Goal: Task Accomplishment & Management: Use online tool/utility

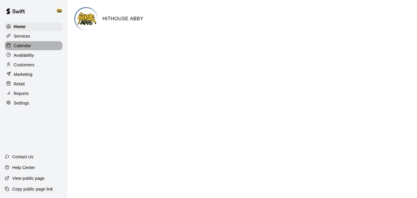
click at [23, 45] on p "Calendar" at bounding box center [22, 46] width 17 height 6
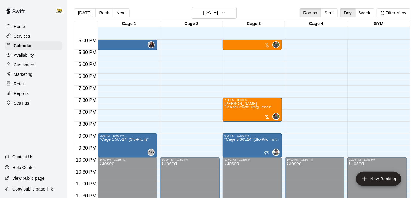
scroll to position [408, 0]
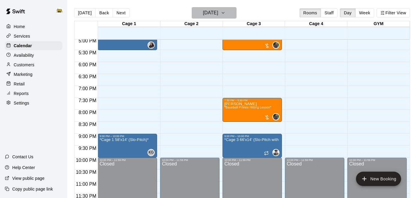
click at [218, 13] on h6 "[DATE]" at bounding box center [210, 13] width 15 height 8
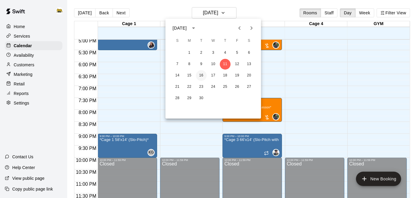
click at [201, 79] on button "16" at bounding box center [201, 75] width 11 height 11
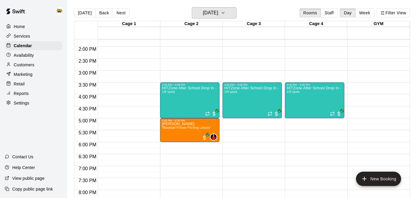
scroll to position [327, 0]
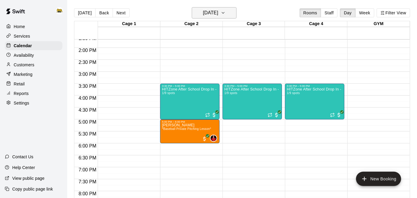
click at [226, 16] on icon "button" at bounding box center [223, 12] width 5 height 7
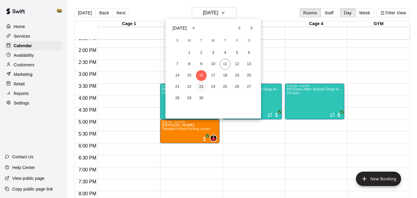
click at [202, 88] on button "23" at bounding box center [201, 87] width 11 height 11
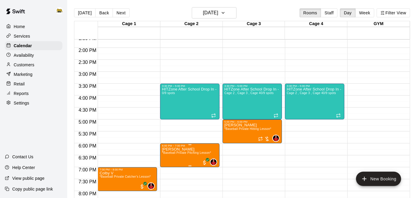
click at [186, 153] on span "*Baseball Private Pitching Lesson*" at bounding box center [186, 152] width 49 height 3
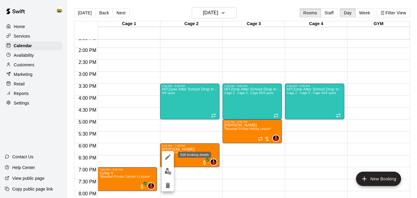
click at [167, 157] on icon "edit" at bounding box center [167, 157] width 7 height 7
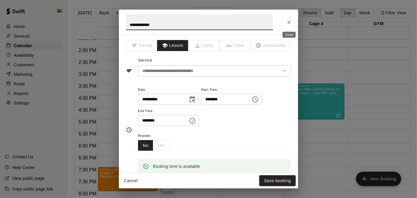
click at [291, 24] on icon "Close" at bounding box center [289, 22] width 6 height 6
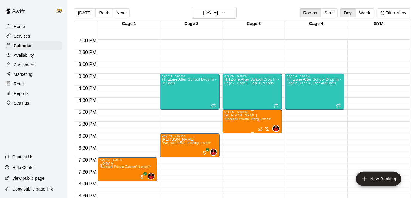
scroll to position [335, 0]
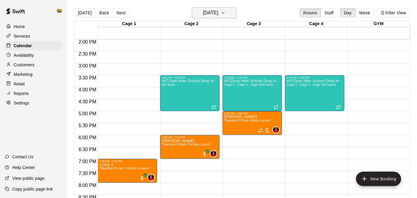
click at [205, 16] on h6 "[DATE]" at bounding box center [210, 13] width 15 height 8
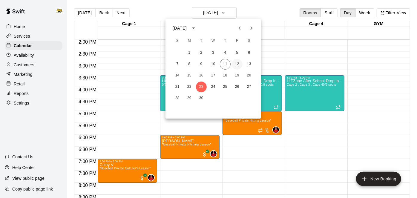
click at [239, 63] on button "12" at bounding box center [237, 64] width 11 height 11
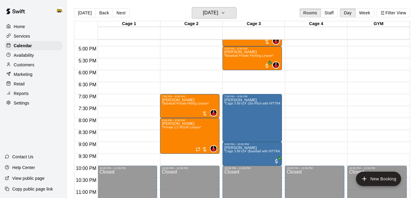
scroll to position [400, 0]
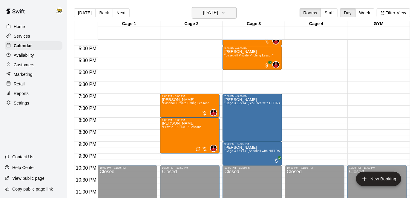
click at [217, 16] on h6 "[DATE]" at bounding box center [210, 13] width 15 height 8
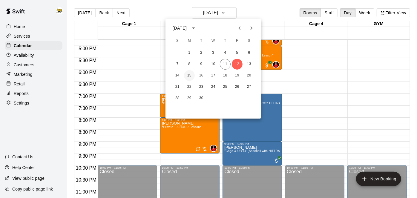
click at [187, 76] on button "15" at bounding box center [189, 75] width 11 height 11
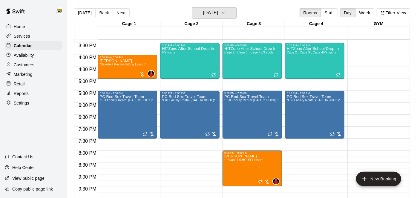
scroll to position [368, 0]
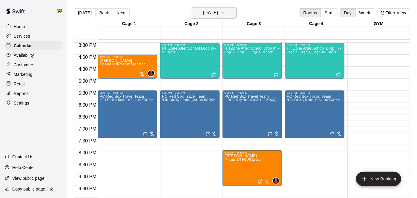
click at [226, 15] on icon "button" at bounding box center [223, 12] width 5 height 7
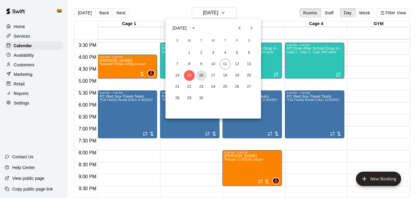
click at [200, 76] on button "16" at bounding box center [201, 75] width 11 height 11
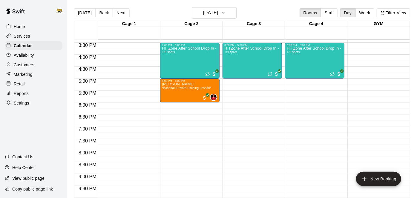
click at [31, 67] on p "Customers" at bounding box center [24, 65] width 21 height 6
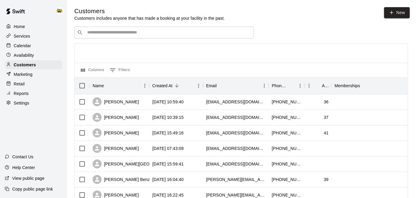
click at [129, 36] on div "​ ​" at bounding box center [163, 33] width 179 height 12
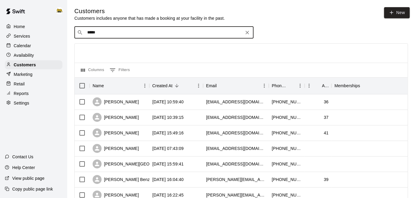
type input "******"
click at [124, 48] on div "[PERSON_NAME]" at bounding box center [123, 45] width 64 height 6
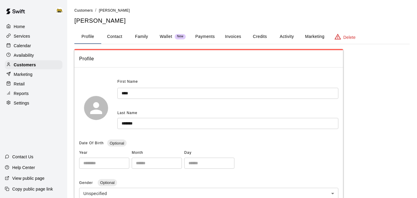
click at [141, 37] on button "Family" at bounding box center [141, 37] width 27 height 14
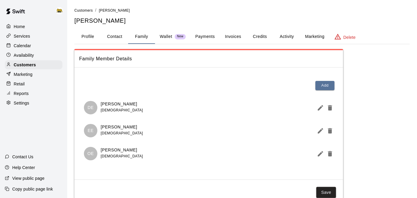
click at [23, 24] on p "Home" at bounding box center [19, 27] width 11 height 6
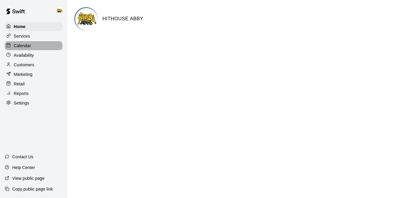
click at [28, 44] on p "Calendar" at bounding box center [22, 46] width 17 height 6
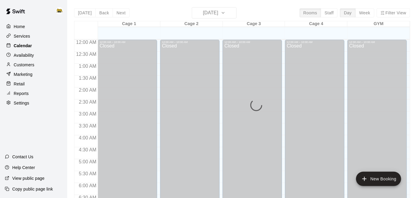
scroll to position [371, 0]
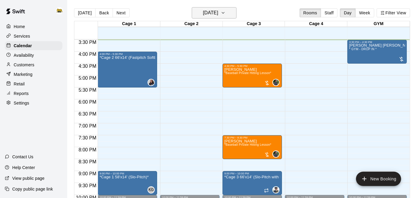
click at [226, 13] on icon "button" at bounding box center [223, 12] width 5 height 7
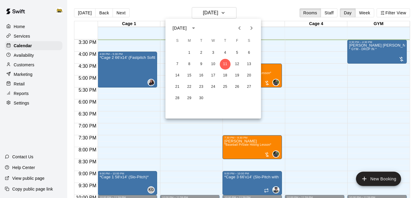
click at [300, 74] on div at bounding box center [208, 99] width 417 height 198
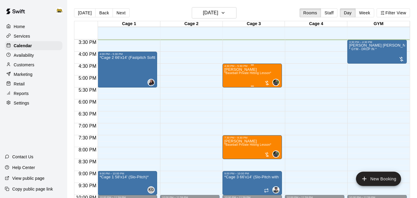
click at [250, 72] on span "*Baseball Private Hitting Lesson*" at bounding box center [248, 72] width 47 height 3
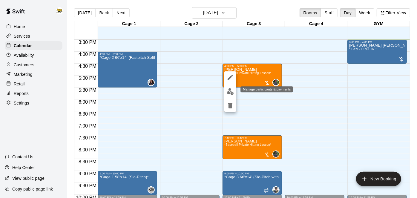
click at [232, 91] on img "edit" at bounding box center [230, 91] width 7 height 7
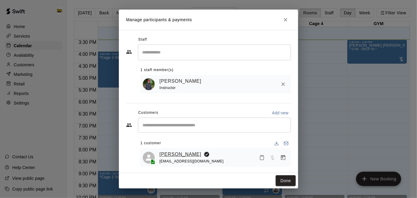
click at [189, 154] on link "[PERSON_NAME]" at bounding box center [181, 155] width 42 height 8
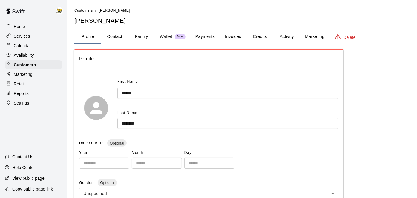
click at [141, 36] on button "Family" at bounding box center [141, 37] width 27 height 14
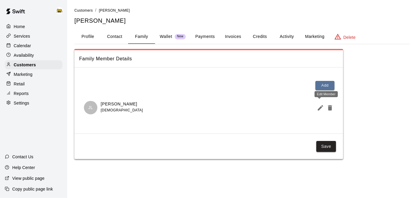
click at [318, 108] on icon "Edit Member" at bounding box center [320, 107] width 7 height 7
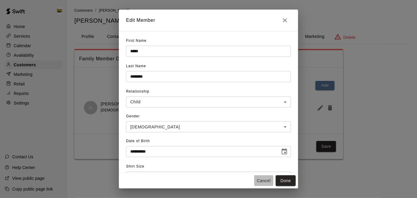
click at [262, 182] on button "Cancel" at bounding box center [263, 181] width 19 height 11
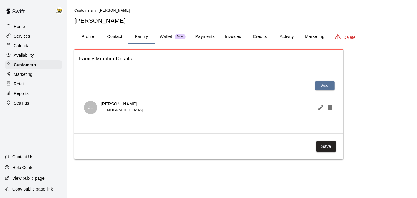
click at [29, 44] on p "Calendar" at bounding box center [22, 46] width 17 height 6
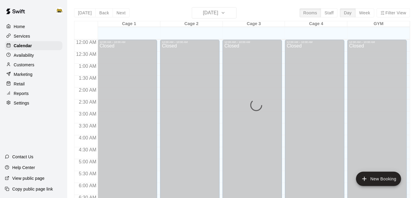
scroll to position [371, 0]
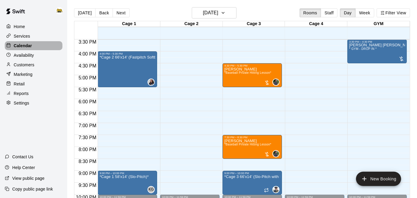
click at [29, 46] on p "Calendar" at bounding box center [23, 46] width 18 height 6
click at [31, 65] on p "Customers" at bounding box center [24, 65] width 21 height 6
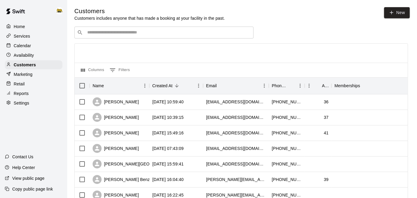
click at [183, 35] on input "Search customers by name or email" at bounding box center [169, 33] width 166 height 6
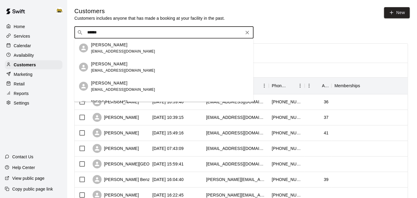
type input "*******"
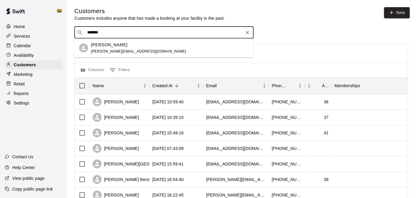
click at [123, 55] on div "[PERSON_NAME] [PERSON_NAME][EMAIL_ADDRESS][DOMAIN_NAME]" at bounding box center [163, 48] width 179 height 19
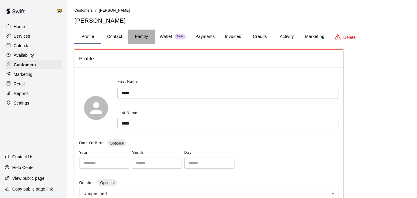
click at [136, 37] on button "Family" at bounding box center [141, 37] width 27 height 14
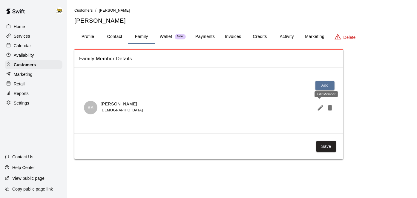
click at [319, 108] on icon "Edit Member" at bounding box center [320, 107] width 5 height 5
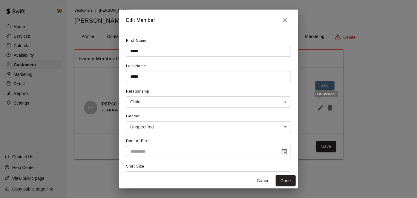
type input "**********"
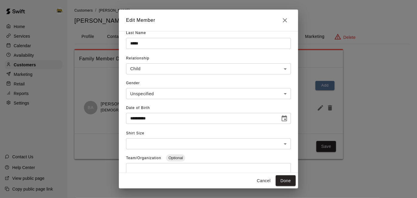
scroll to position [33, 0]
click at [266, 181] on button "Cancel" at bounding box center [263, 181] width 19 height 11
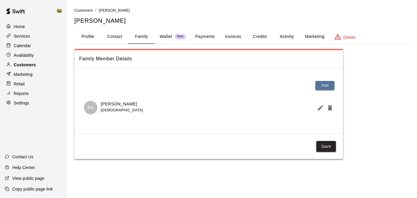
click at [28, 65] on p "Customers" at bounding box center [25, 65] width 22 height 6
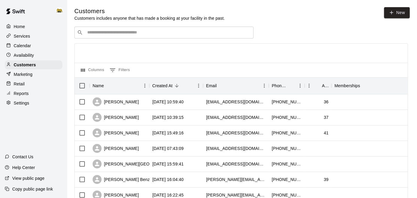
click at [183, 35] on input "Search customers by name or email" at bounding box center [169, 33] width 166 height 6
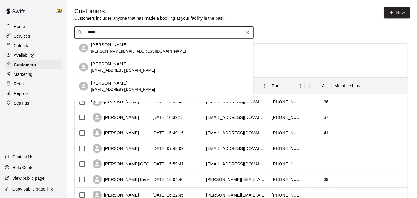
type input "******"
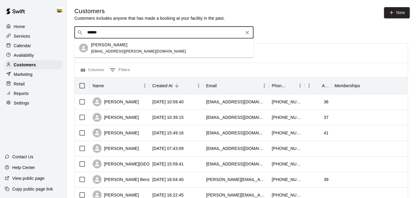
click at [133, 51] on div "[PERSON_NAME] [EMAIL_ADDRESS][PERSON_NAME][DOMAIN_NAME]" at bounding box center [170, 48] width 158 height 13
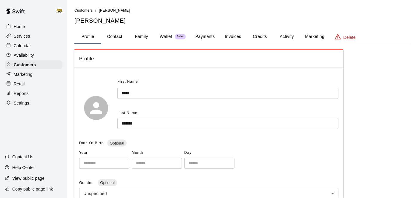
click at [139, 39] on button "Family" at bounding box center [141, 37] width 27 height 14
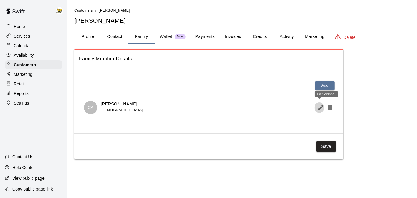
click at [318, 109] on icon "Edit Member" at bounding box center [320, 107] width 5 height 5
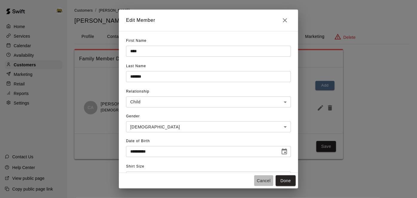
click at [266, 182] on button "Cancel" at bounding box center [263, 181] width 19 height 11
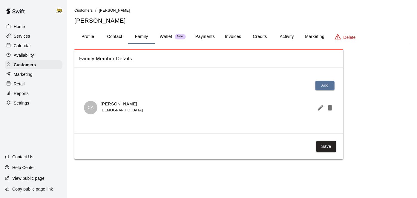
click at [27, 45] on p "Calendar" at bounding box center [22, 46] width 17 height 6
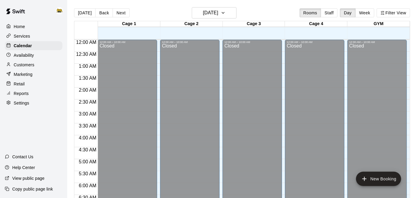
scroll to position [372, 0]
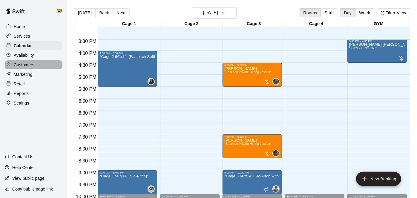
click at [25, 67] on p "Customers" at bounding box center [24, 65] width 21 height 6
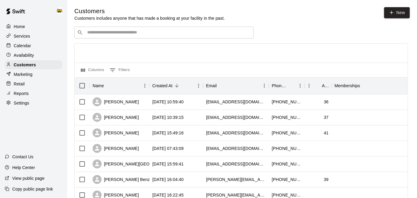
click at [157, 33] on input "Search customers by name or email" at bounding box center [169, 33] width 166 height 6
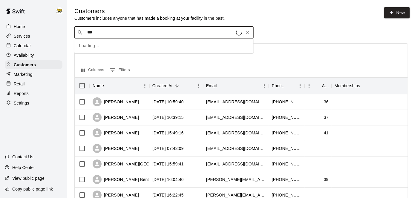
type input "****"
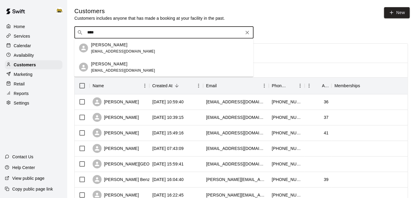
click at [127, 48] on div "[PERSON_NAME] [EMAIL_ADDRESS][DOMAIN_NAME]" at bounding box center [123, 48] width 64 height 13
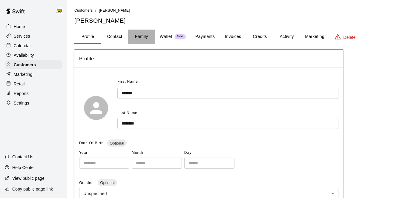
click at [143, 39] on button "Family" at bounding box center [141, 37] width 27 height 14
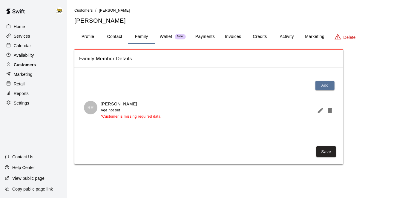
click at [34, 65] on p "Customers" at bounding box center [25, 65] width 22 height 6
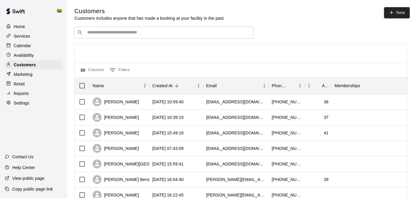
click at [112, 35] on input "Search customers by name or email" at bounding box center [169, 33] width 166 height 6
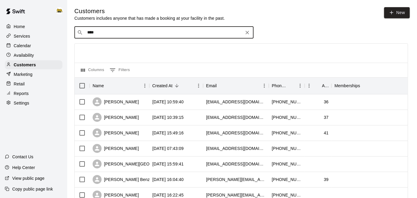
type input "*****"
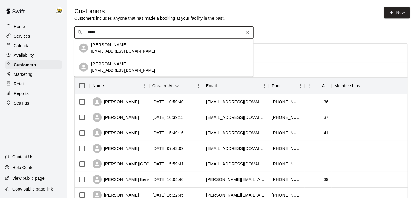
click at [115, 63] on p "[PERSON_NAME]" at bounding box center [109, 64] width 36 height 6
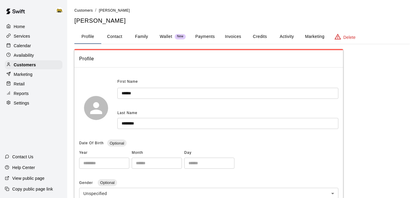
click at [141, 36] on button "Family" at bounding box center [141, 37] width 27 height 14
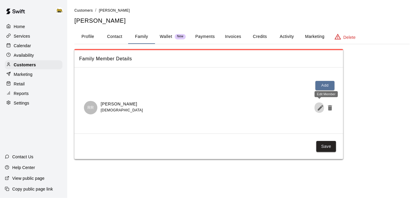
click at [318, 110] on icon "Edit Member" at bounding box center [320, 107] width 5 height 5
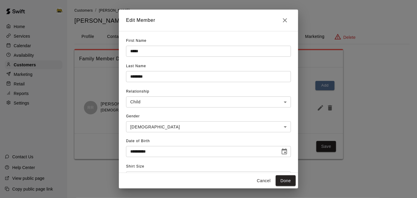
click at [260, 183] on button "Cancel" at bounding box center [263, 181] width 19 height 11
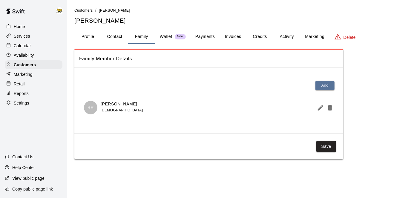
click at [25, 45] on p "Calendar" at bounding box center [22, 46] width 17 height 6
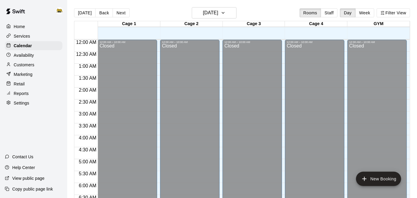
scroll to position [372, 0]
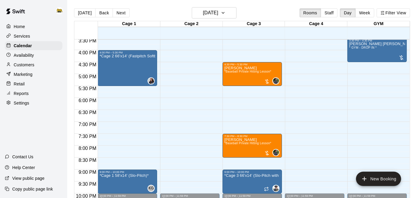
click at [25, 64] on p "Customers" at bounding box center [24, 65] width 21 height 6
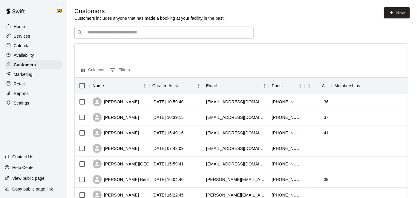
click at [145, 34] on input "Search customers by name or email" at bounding box center [169, 33] width 166 height 6
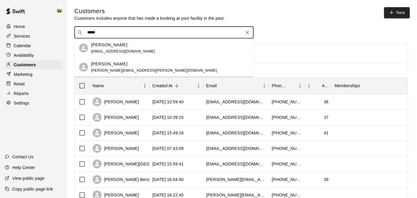
type input "******"
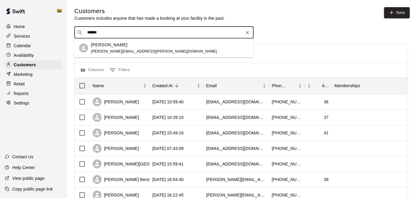
click at [132, 48] on div "Will Atchison [EMAIL_ADDRESS][PERSON_NAME][DOMAIN_NAME]" at bounding box center [154, 48] width 126 height 13
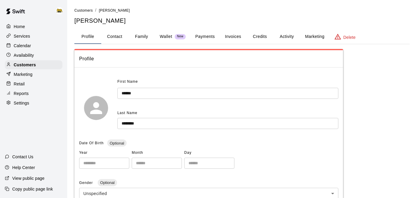
click at [140, 39] on button "Family" at bounding box center [141, 37] width 27 height 14
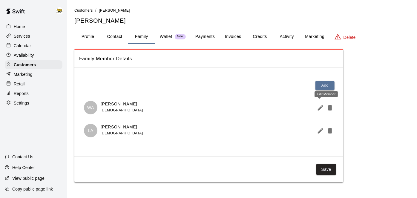
click at [320, 109] on icon "Edit Member" at bounding box center [320, 107] width 5 height 5
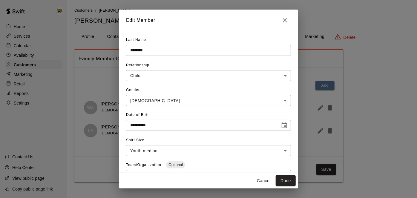
scroll to position [27, 0]
click at [262, 181] on button "Cancel" at bounding box center [263, 181] width 19 height 11
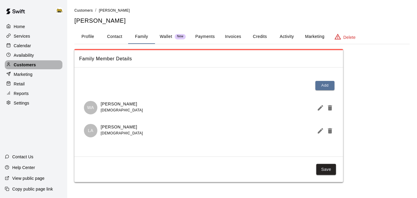
click at [30, 65] on p "Customers" at bounding box center [25, 65] width 22 height 6
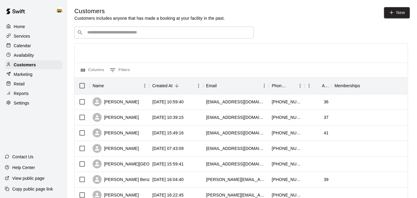
click at [155, 35] on input "Search customers by name or email" at bounding box center [169, 33] width 166 height 6
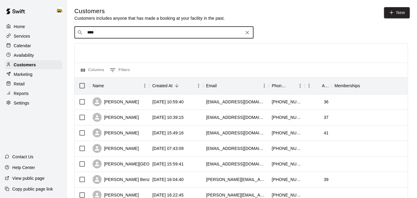
type input "*****"
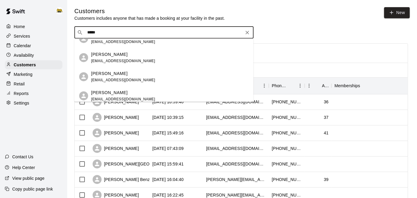
scroll to position [14, 0]
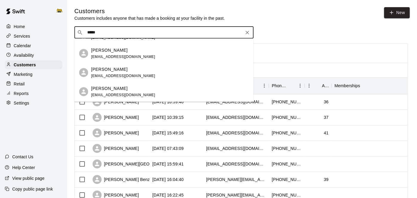
click at [129, 88] on div "[PERSON_NAME] [EMAIL_ADDRESS][DOMAIN_NAME]" at bounding box center [170, 91] width 158 height 13
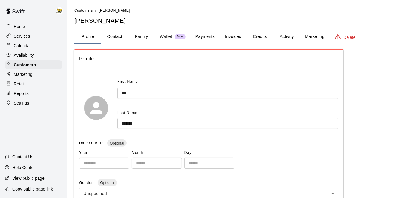
click at [140, 33] on button "Family" at bounding box center [141, 37] width 27 height 14
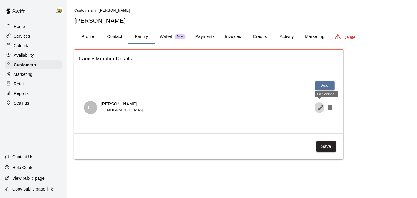
click at [321, 107] on icon "Edit Member" at bounding box center [320, 107] width 5 height 5
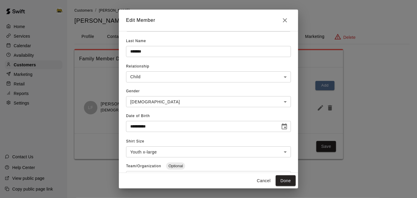
scroll to position [25, 0]
click at [263, 182] on button "Cancel" at bounding box center [263, 181] width 19 height 11
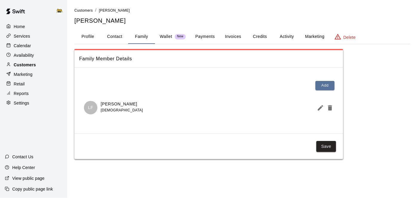
click at [27, 65] on p "Customers" at bounding box center [25, 65] width 22 height 6
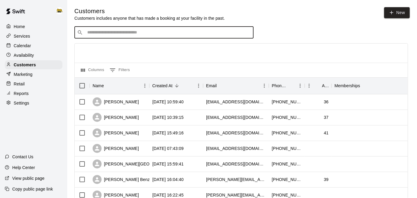
click at [167, 34] on input "Search customers by name or email" at bounding box center [169, 33] width 166 height 6
type input "*******"
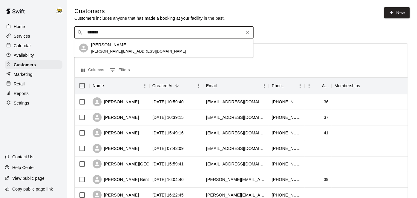
click at [127, 51] on div "[PERSON_NAME] [PERSON_NAME][EMAIL_ADDRESS][DOMAIN_NAME]" at bounding box center [170, 48] width 158 height 13
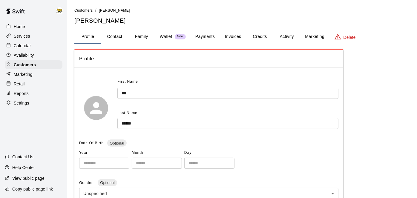
click at [148, 37] on button "Family" at bounding box center [141, 37] width 27 height 14
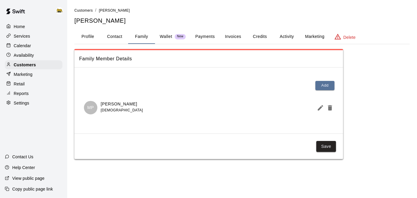
click at [320, 109] on icon "Edit Member" at bounding box center [320, 107] width 5 height 5
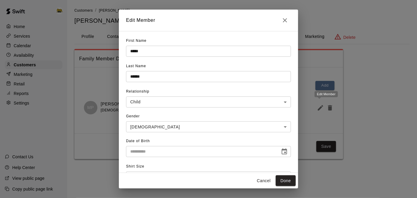
type input "**********"
click at [262, 182] on button "Cancel" at bounding box center [263, 181] width 19 height 11
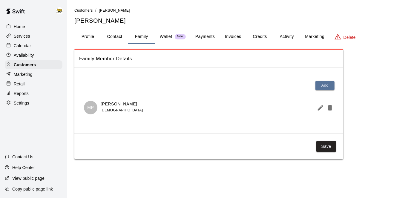
click at [19, 25] on p "Home" at bounding box center [19, 27] width 11 height 6
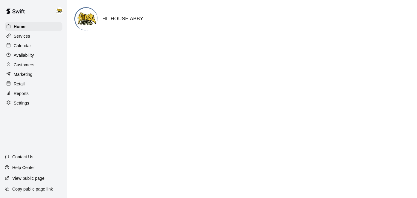
click at [22, 47] on p "Calendar" at bounding box center [22, 46] width 17 height 6
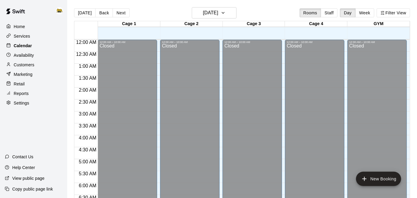
scroll to position [374, 0]
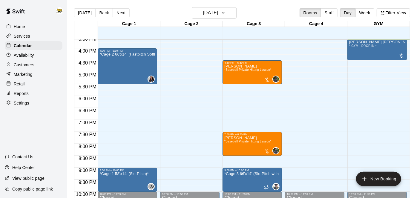
click at [29, 67] on p "Customers" at bounding box center [24, 65] width 21 height 6
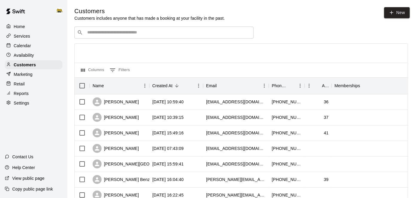
click at [187, 36] on div "​ ​" at bounding box center [163, 33] width 179 height 12
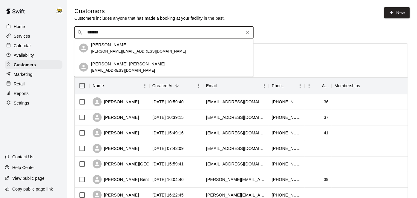
type input "******"
click at [123, 72] on span "[EMAIL_ADDRESS][DOMAIN_NAME]" at bounding box center [123, 70] width 64 height 4
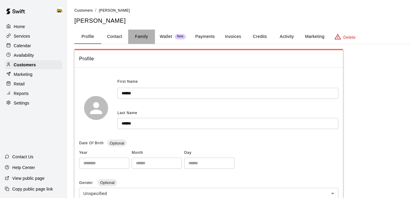
click at [140, 41] on button "Family" at bounding box center [141, 37] width 27 height 14
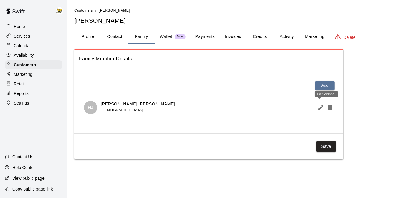
click at [319, 108] on icon "Edit Member" at bounding box center [320, 107] width 5 height 5
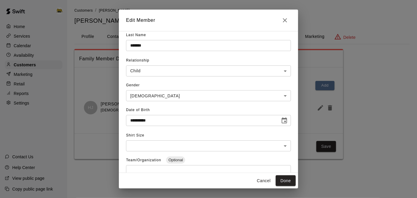
scroll to position [28, 0]
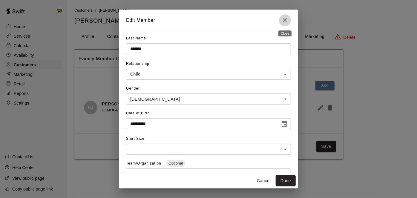
click at [285, 21] on icon "Close" at bounding box center [285, 20] width 4 height 4
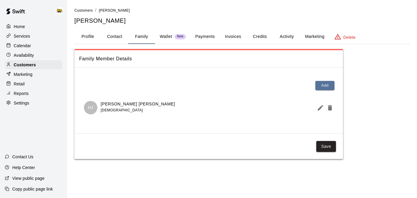
click at [23, 44] on p "Calendar" at bounding box center [22, 46] width 17 height 6
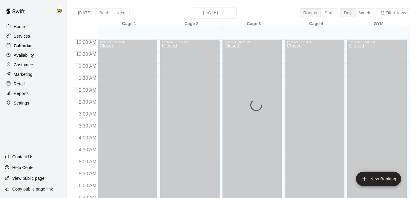
scroll to position [374, 0]
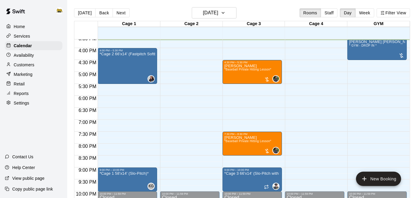
click at [21, 28] on p "Home" at bounding box center [19, 27] width 11 height 6
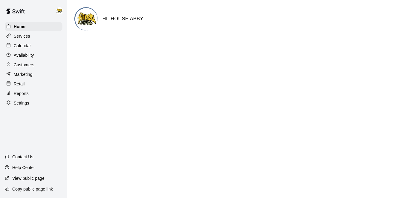
click at [28, 45] on p "Calendar" at bounding box center [22, 46] width 17 height 6
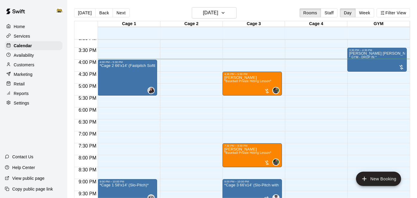
scroll to position [363, 0]
click at [218, 13] on h6 "[DATE]" at bounding box center [210, 13] width 15 height 8
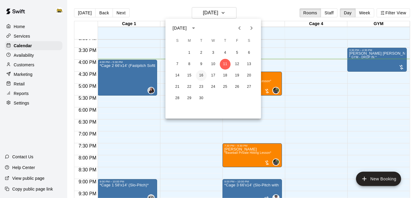
click at [202, 76] on button "16" at bounding box center [201, 75] width 11 height 11
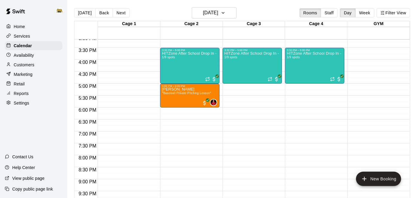
click at [17, 29] on p "Home" at bounding box center [19, 27] width 11 height 6
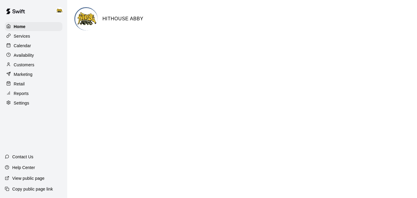
click at [21, 104] on p "Settings" at bounding box center [22, 103] width 16 height 6
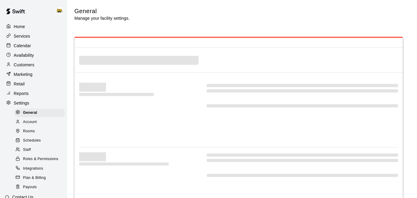
select select "**"
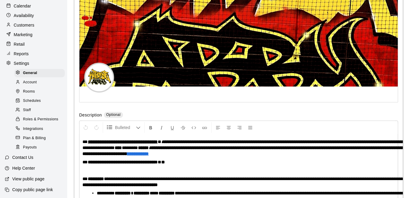
scroll to position [1395, 0]
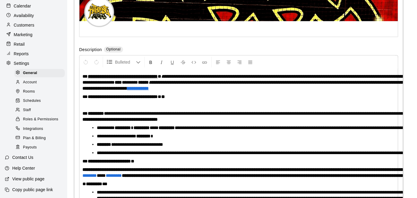
click at [36, 130] on span "Integrations" at bounding box center [33, 129] width 20 height 6
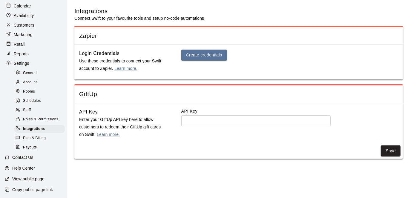
click at [41, 140] on span "Plan & Billing" at bounding box center [34, 138] width 23 height 6
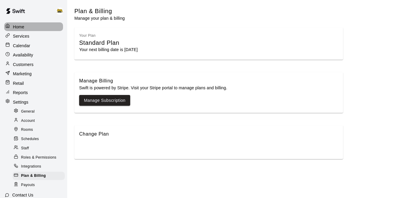
click at [23, 25] on p "Home" at bounding box center [18, 27] width 11 height 6
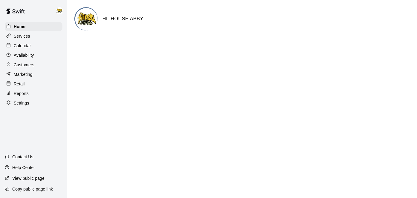
click at [30, 47] on p "Calendar" at bounding box center [22, 46] width 17 height 6
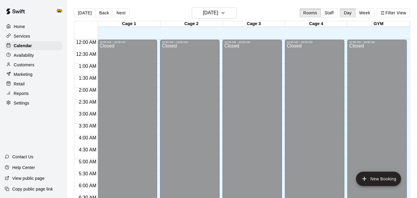
scroll to position [384, 0]
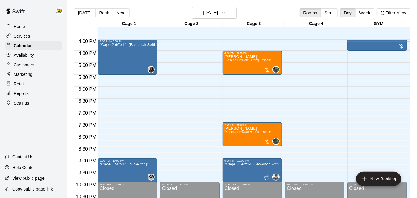
click at [26, 25] on div "Home" at bounding box center [34, 26] width 58 height 9
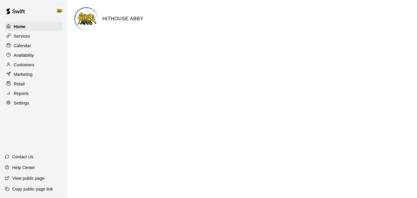
click at [27, 42] on div "Calendar" at bounding box center [34, 45] width 58 height 9
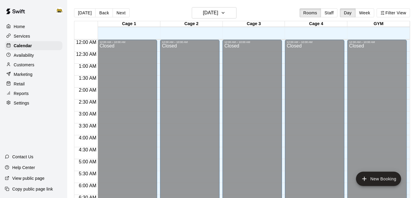
scroll to position [386, 0]
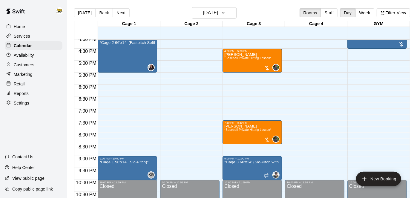
click at [29, 64] on p "Customers" at bounding box center [24, 65] width 21 height 6
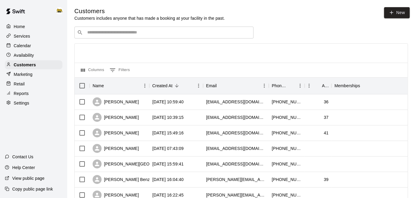
click at [193, 29] on div "​ ​" at bounding box center [163, 33] width 179 height 12
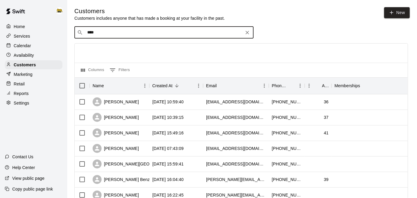
type input "*****"
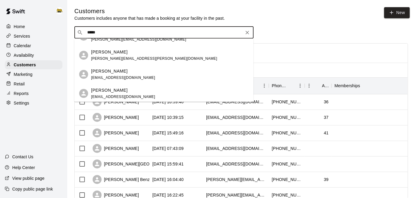
scroll to position [109, 0]
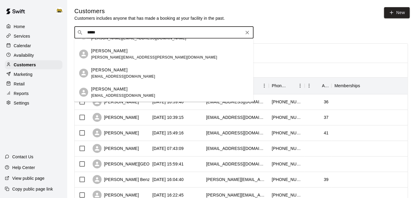
click at [129, 75] on span "[EMAIL_ADDRESS][DOMAIN_NAME]" at bounding box center [123, 76] width 64 height 4
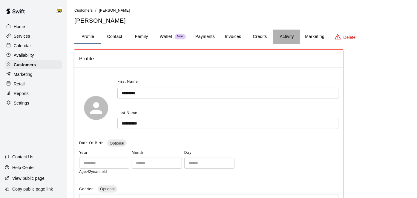
click at [283, 38] on button "Activity" at bounding box center [287, 37] width 27 height 14
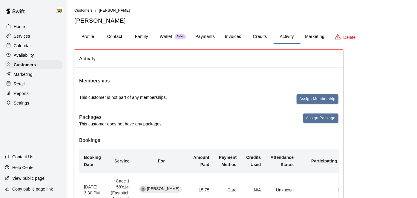
click at [24, 25] on p "Home" at bounding box center [19, 27] width 11 height 6
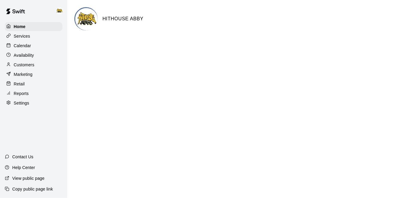
click at [29, 44] on p "Calendar" at bounding box center [22, 46] width 17 height 6
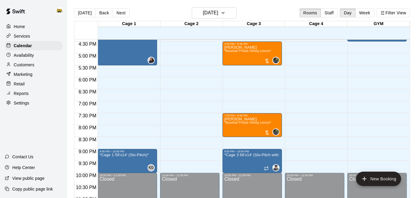
scroll to position [395, 0]
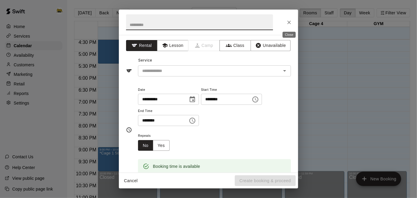
click at [290, 23] on icon "Close" at bounding box center [290, 23] width 4 height 4
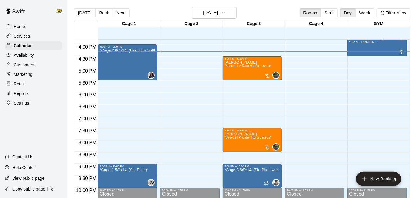
scroll to position [378, 0]
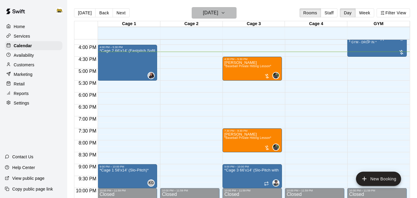
click at [226, 16] on icon "button" at bounding box center [223, 12] width 5 height 7
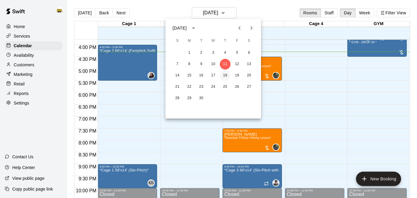
click at [226, 76] on button "18" at bounding box center [225, 75] width 11 height 11
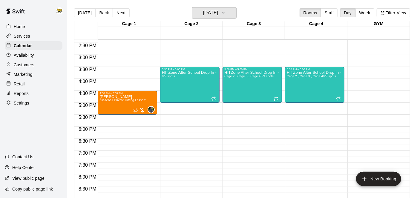
scroll to position [341, 0]
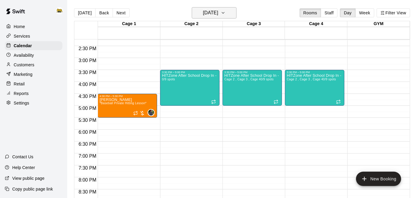
click at [218, 14] on h6 "[DATE]" at bounding box center [210, 13] width 15 height 8
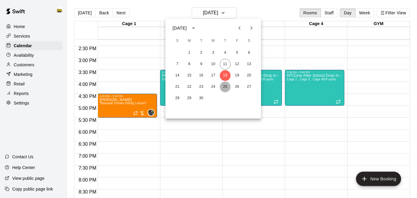
click at [226, 86] on button "25" at bounding box center [225, 87] width 11 height 11
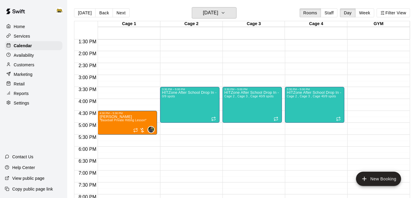
scroll to position [323, 0]
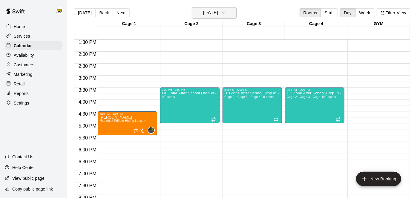
click at [237, 11] on button "[DATE]" at bounding box center [214, 12] width 45 height 11
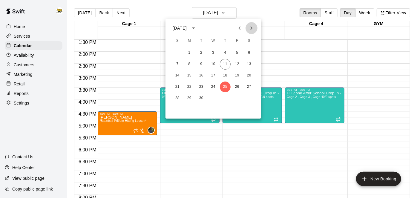
click at [252, 29] on icon "Next month" at bounding box center [251, 28] width 7 height 7
click at [227, 63] on button "9" at bounding box center [225, 64] width 11 height 11
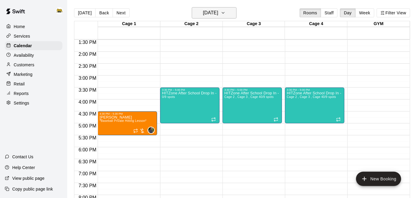
click at [225, 17] on button "[DATE]" at bounding box center [214, 12] width 45 height 11
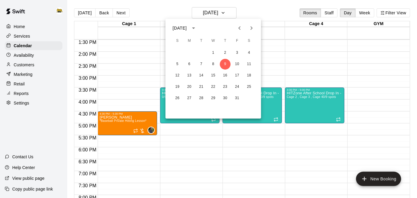
click at [242, 29] on icon "Previous month" at bounding box center [239, 28] width 7 height 7
click at [228, 63] on button "11" at bounding box center [225, 64] width 11 height 11
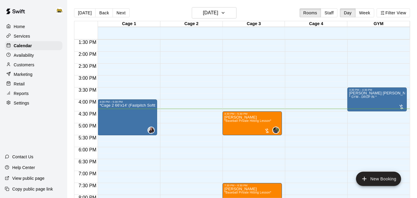
click at [28, 63] on p "Customers" at bounding box center [24, 65] width 21 height 6
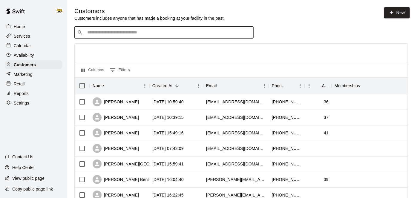
click at [204, 34] on input "Search customers by name or email" at bounding box center [169, 33] width 166 height 6
type input "*****"
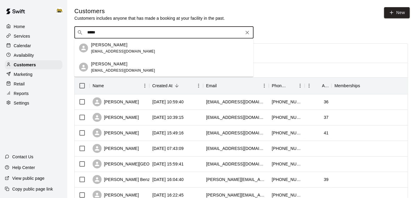
click at [123, 66] on p "[PERSON_NAME]" at bounding box center [109, 64] width 36 height 6
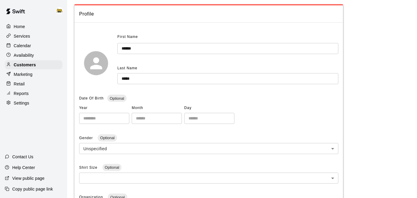
scroll to position [0, 0]
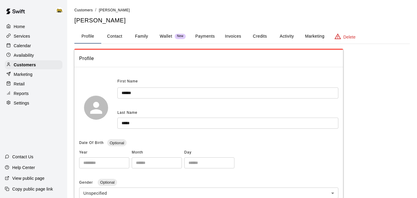
click at [290, 38] on button "Activity" at bounding box center [287, 36] width 27 height 14
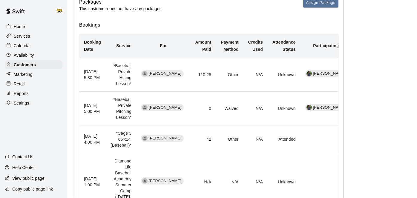
scroll to position [112, 0]
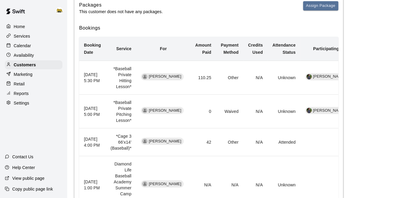
click at [22, 27] on p "Home" at bounding box center [19, 27] width 11 height 6
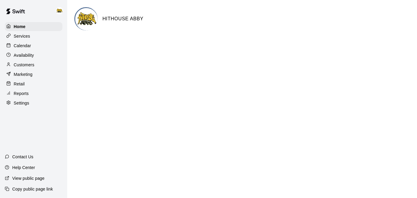
click at [32, 45] on div "Calendar" at bounding box center [34, 45] width 58 height 9
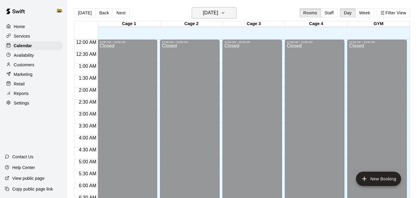
scroll to position [391, 0]
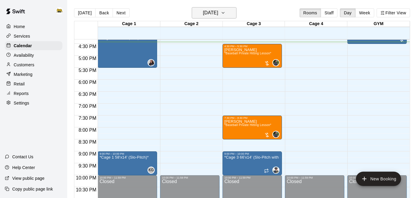
click at [226, 11] on icon "button" at bounding box center [223, 12] width 5 height 7
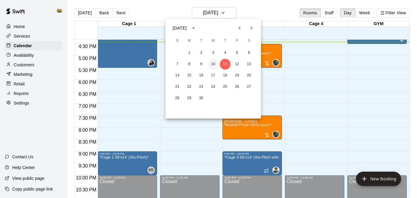
click at [213, 62] on button "10" at bounding box center [213, 64] width 11 height 11
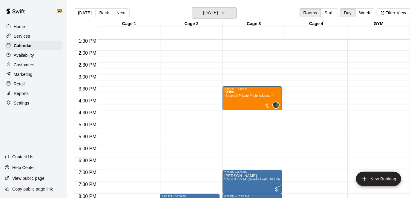
scroll to position [318, 0]
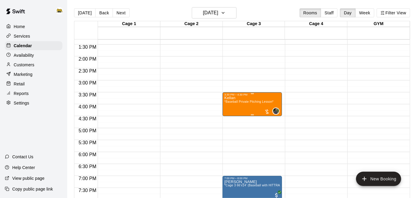
click at [240, 103] on span "*Baseball Private Pitching Lesson*" at bounding box center [249, 101] width 49 height 3
click at [237, 103] on span "*Baseball Private Pitching Lesson*" at bounding box center [249, 101] width 49 height 3
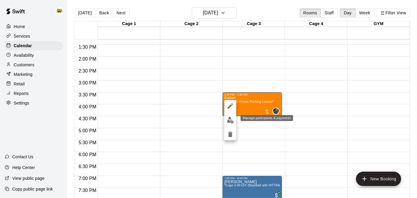
click at [231, 120] on img "edit" at bounding box center [230, 120] width 7 height 7
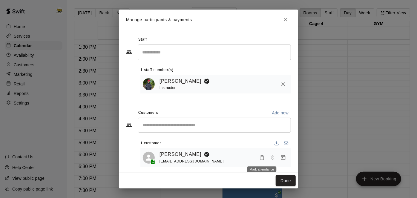
click at [262, 157] on icon "Mark attendance" at bounding box center [262, 157] width 5 height 5
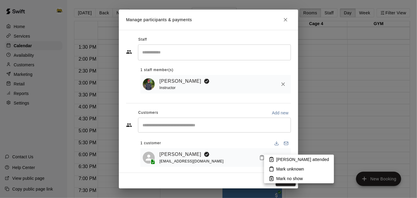
click at [274, 161] on icon at bounding box center [271, 159] width 5 height 5
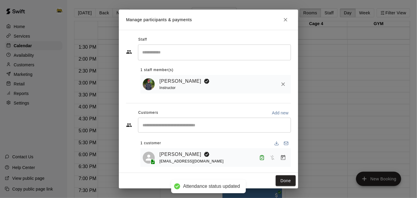
click at [285, 158] on icon "Manage bookings & payment" at bounding box center [283, 158] width 6 height 6
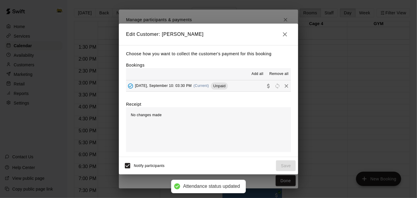
click at [243, 86] on button "[DATE], September 10: 03:30 PM (Current) Unpaid" at bounding box center [208, 85] width 165 height 11
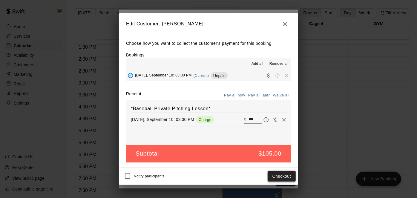
click at [279, 179] on button "Checkout" at bounding box center [282, 176] width 28 height 11
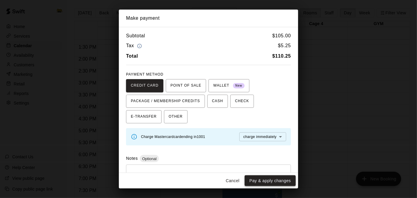
click at [278, 182] on button "Pay & apply changes" at bounding box center [270, 181] width 51 height 11
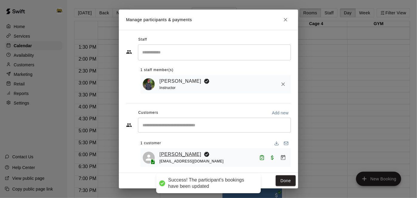
click at [174, 155] on link "[PERSON_NAME]" at bounding box center [181, 155] width 42 height 8
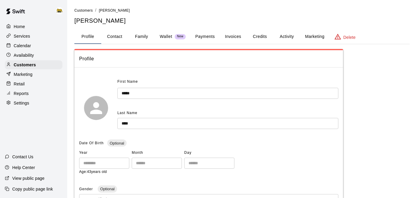
click at [149, 39] on button "Family" at bounding box center [141, 37] width 27 height 14
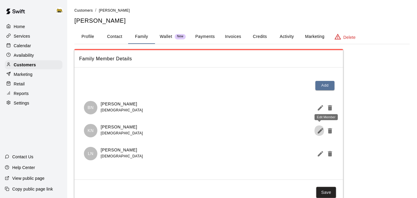
click at [320, 132] on icon "Edit Member" at bounding box center [320, 130] width 5 height 5
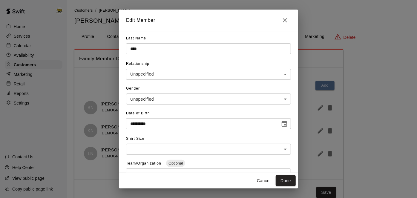
scroll to position [29, 0]
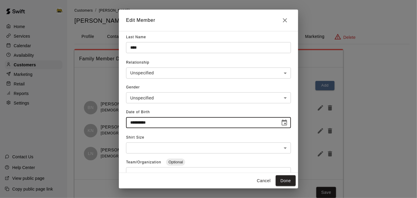
click at [199, 122] on input "**********" at bounding box center [201, 122] width 150 height 11
click at [158, 122] on input "**********" at bounding box center [201, 122] width 150 height 11
click at [162, 123] on input "**********" at bounding box center [201, 122] width 150 height 11
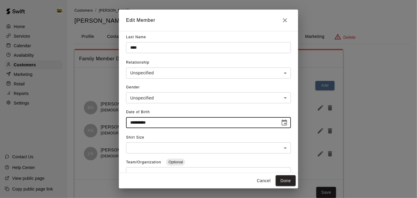
click at [266, 179] on button "Cancel" at bounding box center [263, 181] width 19 height 11
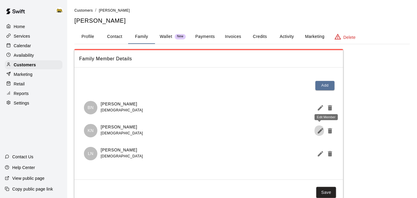
click at [321, 131] on icon "Edit Member" at bounding box center [320, 130] width 7 height 7
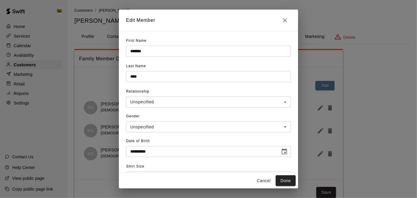
click at [167, 153] on input "**********" at bounding box center [201, 151] width 150 height 11
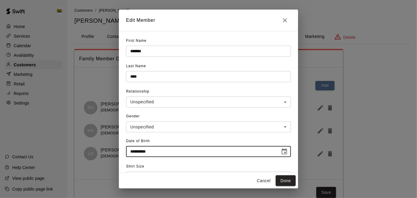
click at [265, 180] on button "Cancel" at bounding box center [263, 181] width 19 height 11
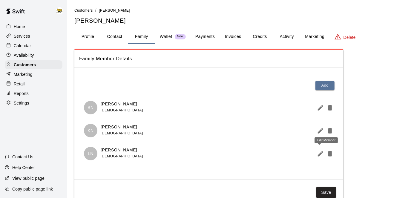
click at [320, 154] on icon "Edit Member" at bounding box center [320, 153] width 5 height 5
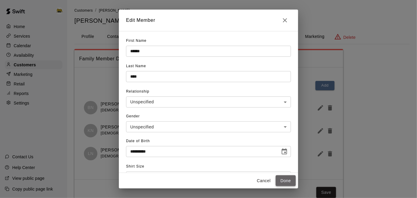
click at [286, 178] on button "Done" at bounding box center [286, 181] width 20 height 11
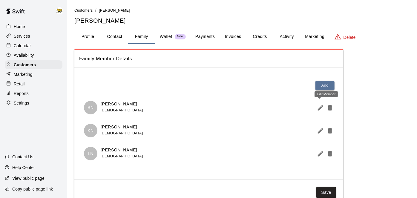
click at [324, 107] on icon "Edit Member" at bounding box center [320, 107] width 7 height 7
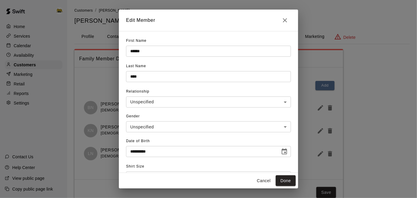
click at [265, 182] on button "Cancel" at bounding box center [263, 181] width 19 height 11
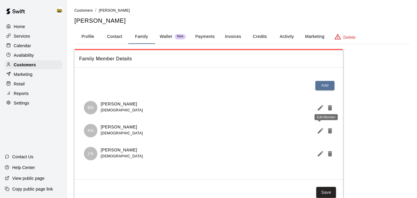
click at [319, 130] on icon "Edit Member" at bounding box center [320, 130] width 7 height 7
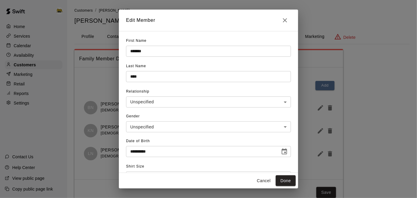
click at [168, 152] on input "**********" at bounding box center [201, 151] width 150 height 11
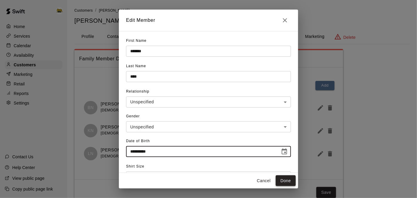
type input "**********"
click at [285, 180] on button "Done" at bounding box center [286, 181] width 20 height 11
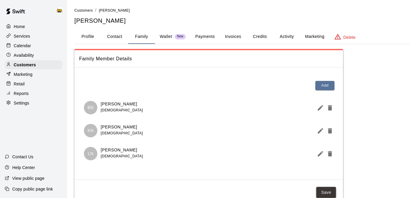
click at [328, 192] on button "Save" at bounding box center [327, 192] width 20 height 11
click at [286, 37] on button "Activity" at bounding box center [287, 37] width 27 height 14
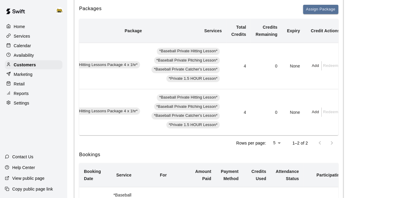
scroll to position [0, 0]
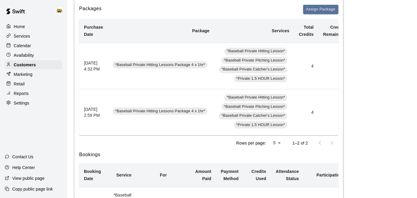
click at [25, 23] on div "Home" at bounding box center [34, 26] width 58 height 9
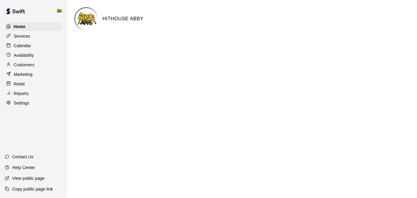
click at [22, 45] on p "Calendar" at bounding box center [22, 46] width 17 height 6
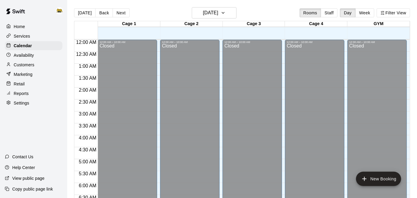
scroll to position [391, 0]
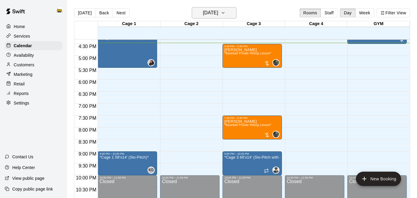
click at [226, 14] on icon "button" at bounding box center [223, 12] width 5 height 7
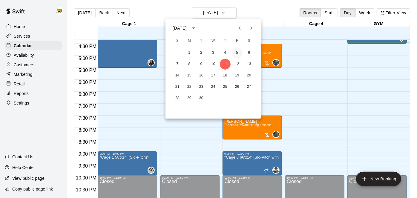
click at [240, 56] on button "5" at bounding box center [237, 53] width 11 height 11
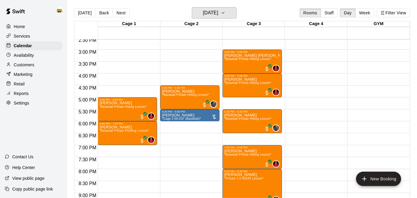
scroll to position [350, 0]
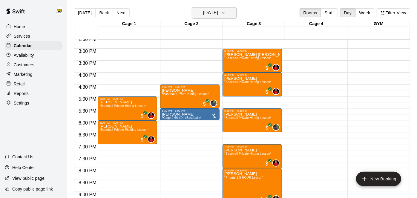
click at [226, 15] on icon "button" at bounding box center [223, 12] width 5 height 7
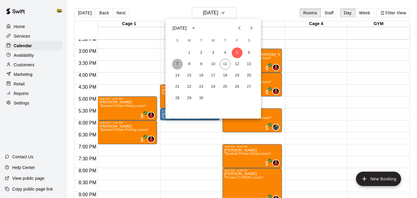
click at [176, 66] on button "7" at bounding box center [177, 64] width 11 height 11
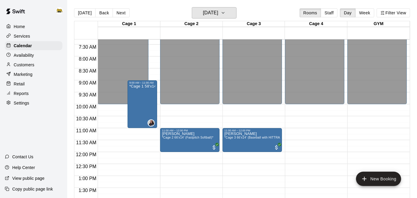
scroll to position [184, 0]
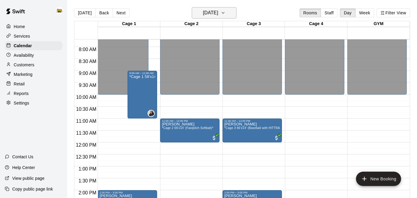
click at [226, 16] on icon "button" at bounding box center [223, 12] width 5 height 7
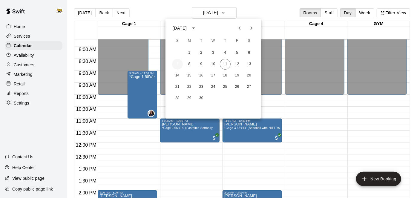
click at [178, 66] on button "7" at bounding box center [177, 64] width 11 height 11
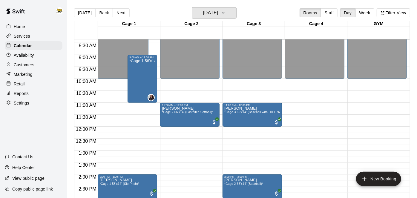
scroll to position [202, 0]
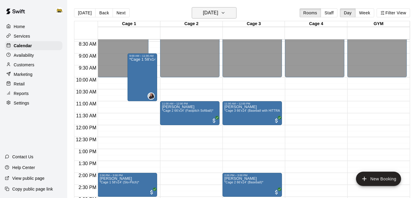
click at [213, 12] on h6 "[DATE]" at bounding box center [210, 13] width 15 height 8
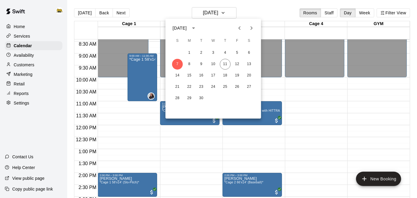
click at [301, 110] on div at bounding box center [208, 99] width 417 height 198
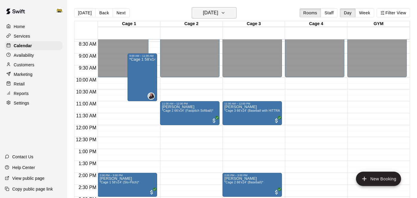
click at [227, 16] on button "[DATE]" at bounding box center [214, 12] width 45 height 11
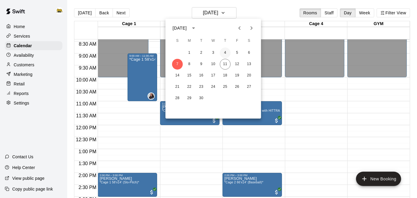
click at [226, 54] on button "4" at bounding box center [225, 53] width 11 height 11
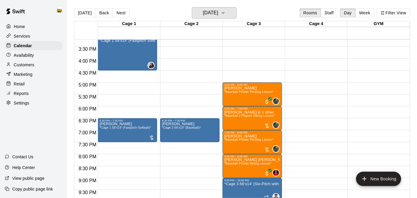
scroll to position [364, 0]
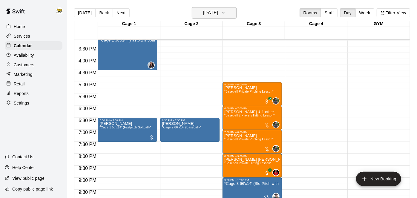
click at [218, 17] on h6 "[DATE]" at bounding box center [210, 13] width 15 height 8
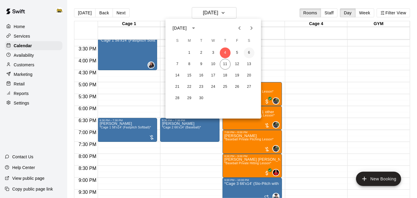
click at [248, 55] on button "6" at bounding box center [249, 53] width 11 height 11
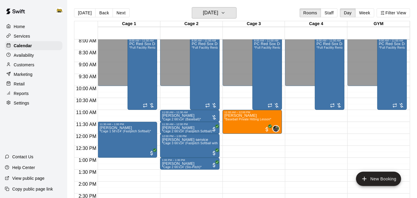
scroll to position [193, 0]
click at [218, 14] on h6 "[DATE]" at bounding box center [210, 13] width 15 height 8
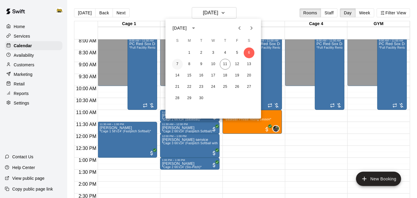
click at [178, 65] on button "7" at bounding box center [177, 64] width 11 height 11
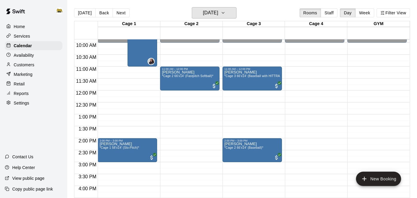
scroll to position [251, 0]
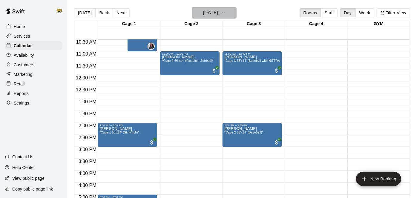
click at [226, 11] on icon "button" at bounding box center [223, 12] width 5 height 7
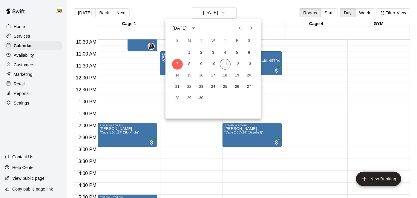
click at [228, 64] on button "11" at bounding box center [225, 64] width 11 height 11
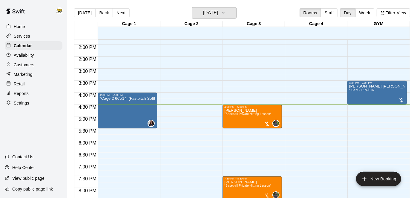
scroll to position [332, 0]
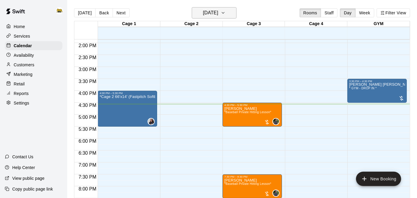
click at [212, 14] on h6 "[DATE]" at bounding box center [210, 13] width 15 height 8
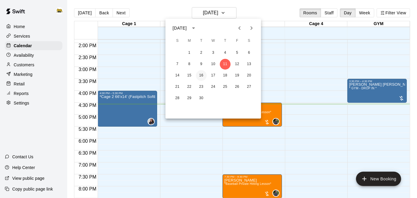
click at [203, 74] on button "16" at bounding box center [201, 75] width 11 height 11
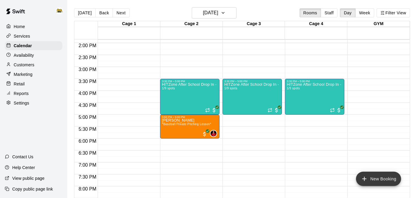
click at [367, 179] on icon "add" at bounding box center [365, 179] width 4 height 4
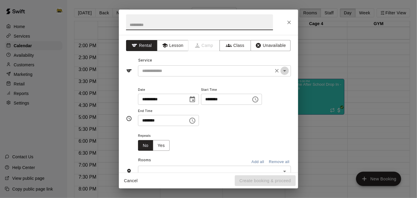
click at [285, 72] on icon "Open" at bounding box center [284, 70] width 7 height 7
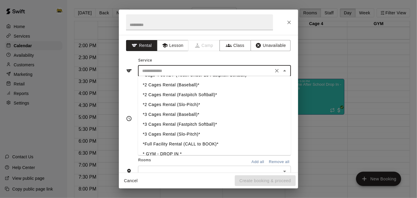
scroll to position [0, 0]
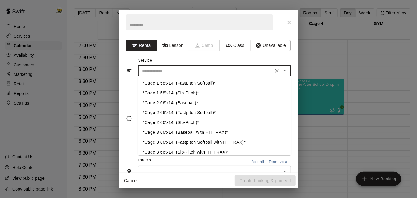
click at [195, 83] on li "*Cage 1 58'x14' (Fastpitch Softball)*" at bounding box center [214, 84] width 153 height 10
type input "**********"
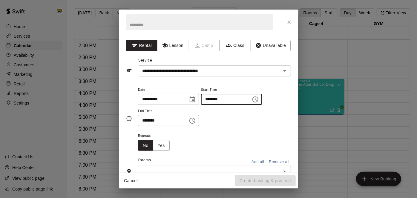
click at [201, 105] on input "********" at bounding box center [224, 99] width 46 height 11
type input "********"
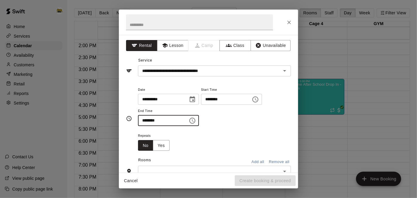
type input "********"
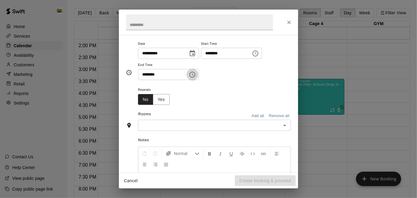
scroll to position [45, 0]
click at [285, 130] on icon "Open" at bounding box center [284, 126] width 7 height 7
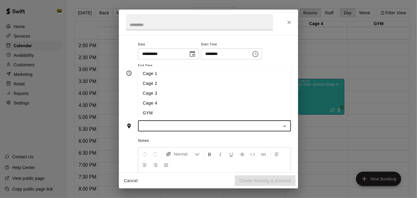
click at [164, 79] on li "Cage 1" at bounding box center [214, 74] width 153 height 10
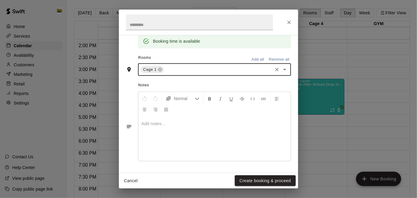
scroll to position [0, 0]
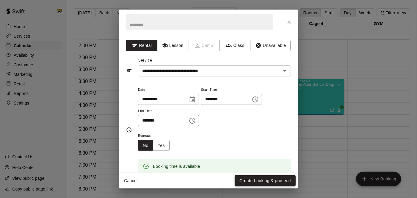
click at [247, 182] on button "Create booking & proceed" at bounding box center [265, 181] width 61 height 11
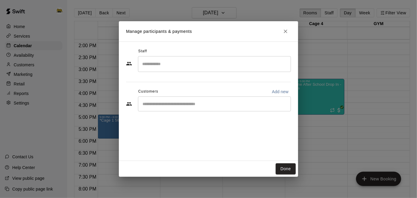
click at [287, 33] on icon "Close" at bounding box center [286, 31] width 6 height 6
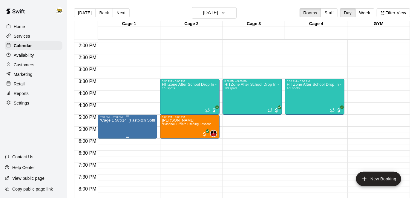
click at [104, 154] on icon "delete" at bounding box center [105, 152] width 4 height 5
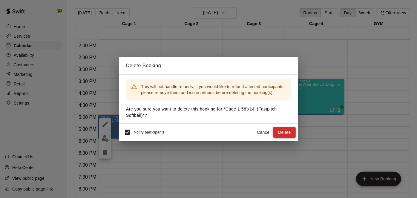
click at [281, 130] on button "Delete" at bounding box center [285, 132] width 22 height 11
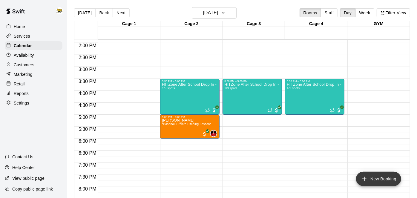
click at [365, 180] on icon "add" at bounding box center [365, 179] width 4 height 4
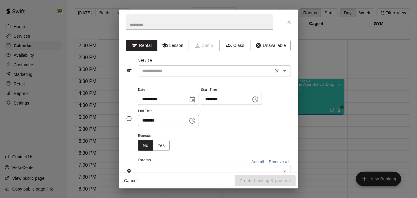
click at [163, 71] on input "text" at bounding box center [206, 70] width 132 height 7
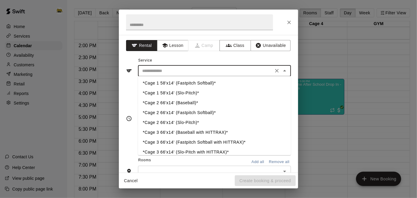
click at [167, 86] on li "*Cage 1 58'x14' (Fastpitch Softball)*" at bounding box center [214, 84] width 153 height 10
type input "**********"
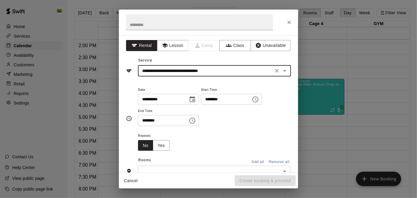
click at [201, 94] on span "Start Time" at bounding box center [231, 90] width 61 height 8
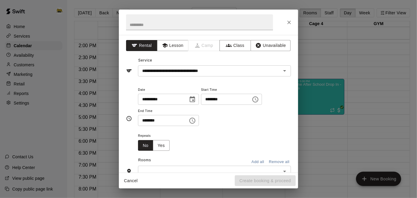
click at [201, 105] on input "********" at bounding box center [224, 99] width 46 height 11
type input "********"
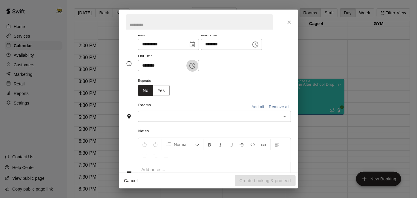
scroll to position [57, 0]
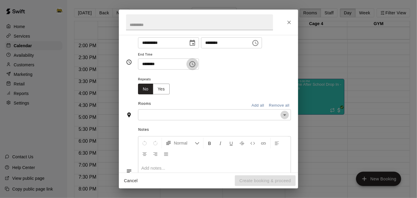
click at [284, 116] on icon "Open" at bounding box center [284, 115] width 3 height 1
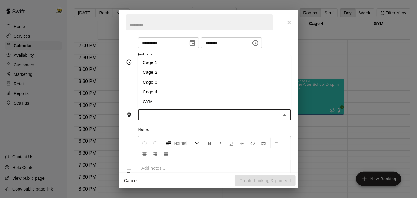
drag, startPoint x: 222, startPoint y: 88, endPoint x: 224, endPoint y: 83, distance: 5.8
click at [224, 83] on ul "Cage 1 Cage 2 Cage 3 Cage 4 GYM" at bounding box center [214, 82] width 153 height 54
click at [224, 68] on li "Cage 1" at bounding box center [214, 63] width 153 height 10
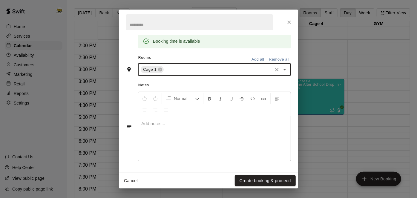
scroll to position [146, 0]
click at [256, 181] on button "Create booking & proceed" at bounding box center [265, 181] width 61 height 11
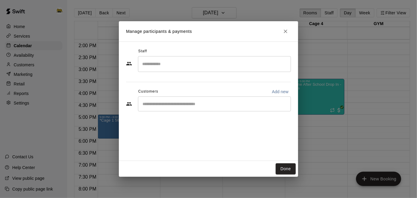
click at [187, 108] on div "​" at bounding box center [214, 104] width 153 height 15
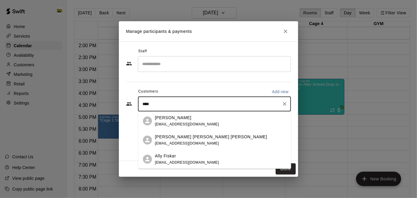
type input "****"
click at [286, 30] on icon "Close" at bounding box center [286, 31] width 6 height 6
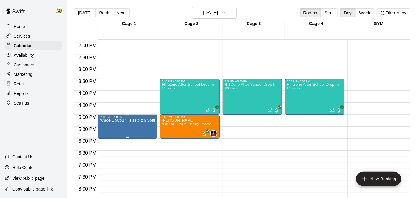
click at [104, 155] on icon "delete" at bounding box center [105, 152] width 4 height 5
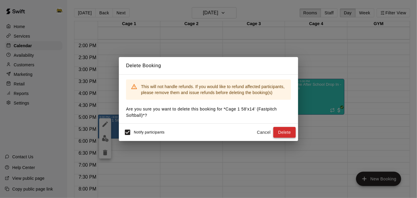
click at [282, 131] on button "Delete" at bounding box center [285, 132] width 22 height 11
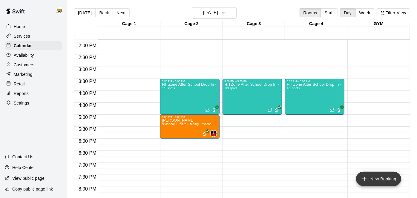
click at [364, 180] on icon "add" at bounding box center [364, 179] width 7 height 7
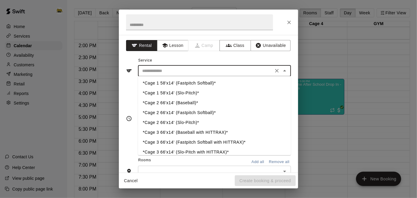
click at [163, 70] on input "text" at bounding box center [206, 70] width 132 height 7
click at [168, 84] on li "*Cage 1 58'x14' (Fastpitch Softball)*" at bounding box center [214, 84] width 153 height 10
type input "**********"
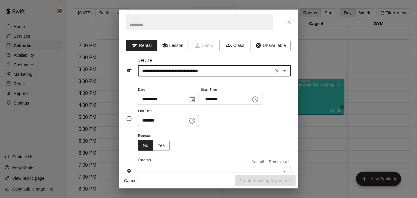
click at [201, 105] on input "********" at bounding box center [224, 99] width 46 height 11
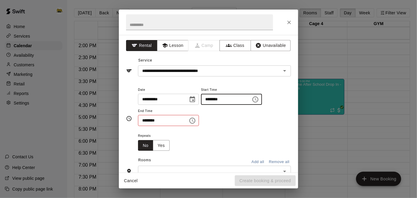
type input "********"
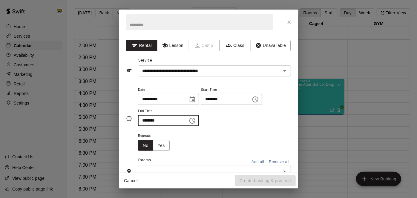
type input "********"
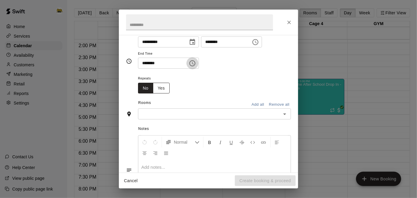
click at [162, 94] on button "Yes" at bounding box center [161, 88] width 17 height 11
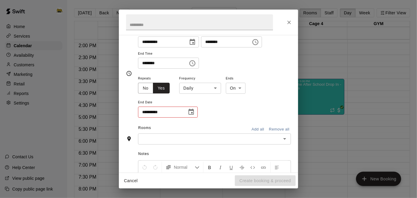
scroll to position [70, 0]
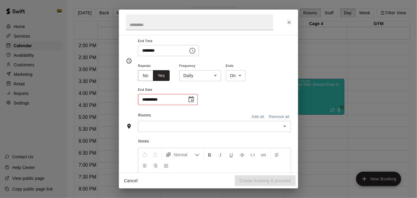
click at [215, 97] on body "Home Services Calendar Availability Customers Marketing Retail Reports Settings…" at bounding box center [208, 104] width 417 height 208
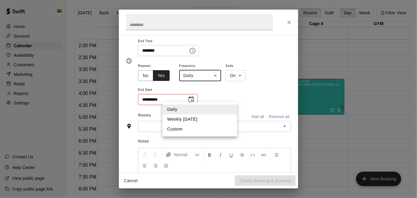
click at [197, 118] on li "Weekly [DATE]" at bounding box center [200, 120] width 75 height 10
type input "******"
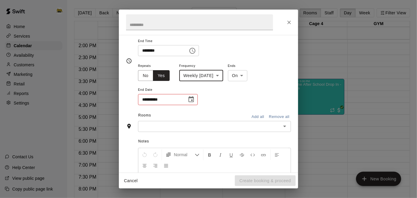
click at [191, 103] on icon "Choose date" at bounding box center [191, 99] width 7 height 7
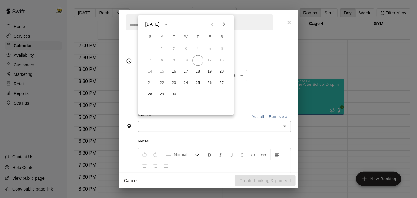
click at [226, 25] on icon "Next month" at bounding box center [224, 24] width 7 height 7
click at [224, 25] on icon "Next month" at bounding box center [224, 24] width 2 height 4
click at [224, 25] on icon "Next month" at bounding box center [224, 24] width 7 height 7
click at [212, 71] on button "19" at bounding box center [210, 71] width 11 height 11
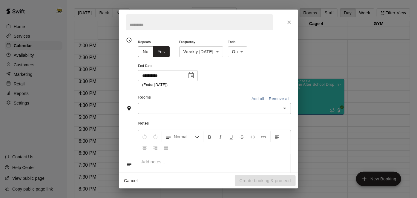
scroll to position [94, 0]
click at [195, 103] on div "Rooms Add all Remove all" at bounding box center [208, 98] width 165 height 10
click at [194, 112] on input "text" at bounding box center [210, 108] width 140 height 7
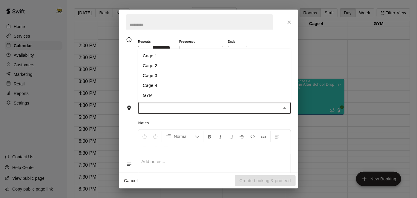
click at [160, 61] on li "Cage 1" at bounding box center [214, 56] width 153 height 10
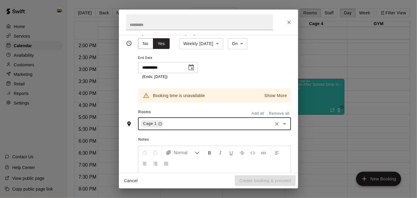
scroll to position [106, 0]
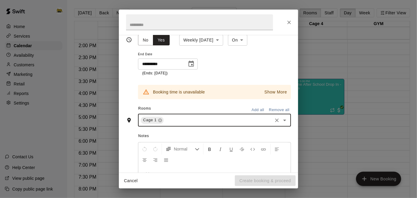
click at [268, 95] on p "Show More" at bounding box center [276, 92] width 23 height 6
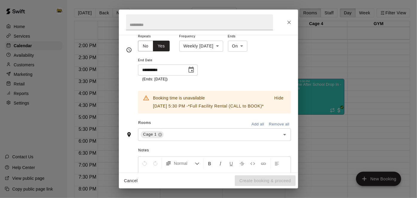
scroll to position [101, 0]
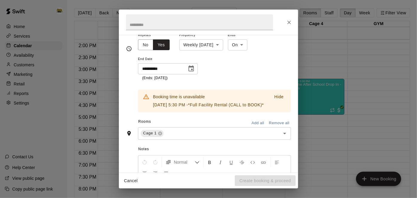
click at [193, 71] on icon "Choose date, selected date is Dec 19, 2025" at bounding box center [191, 68] width 5 height 6
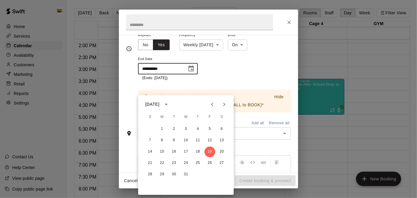
click at [215, 105] on icon "Previous month" at bounding box center [212, 104] width 7 height 7
click at [175, 141] on button "7" at bounding box center [174, 140] width 11 height 11
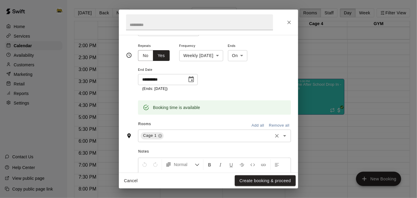
scroll to position [93, 0]
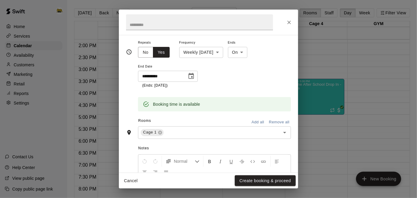
click at [192, 79] on icon "Choose date, selected date is Oct 7, 2025" at bounding box center [191, 76] width 5 height 6
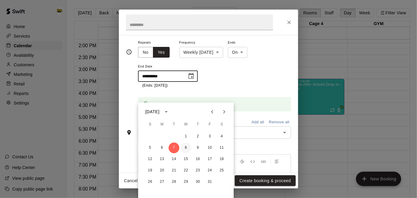
click at [185, 149] on button "8" at bounding box center [186, 148] width 11 height 11
type input "**********"
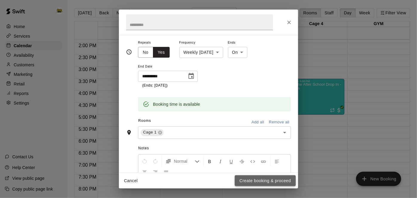
click at [250, 180] on button "Create booking & proceed" at bounding box center [265, 181] width 61 height 11
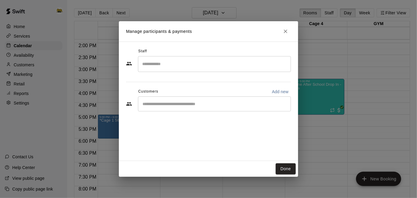
click at [229, 106] on input "Start typing to search customers..." at bounding box center [215, 104] width 148 height 6
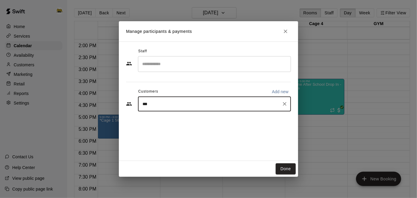
type input "****"
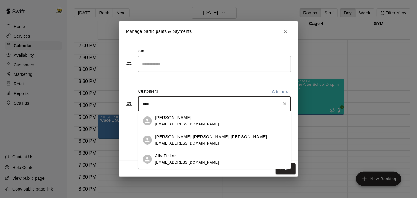
click at [185, 159] on div "Ally Fiskar" at bounding box center [187, 156] width 64 height 6
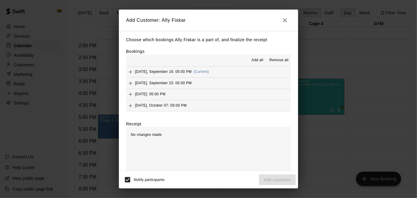
click at [257, 60] on span "Add all" at bounding box center [258, 60] width 12 height 6
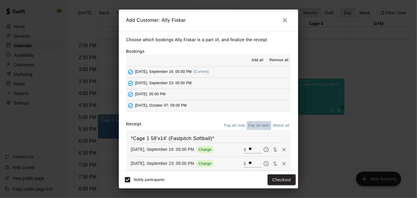
click at [256, 125] on button "Pay all later" at bounding box center [259, 125] width 25 height 9
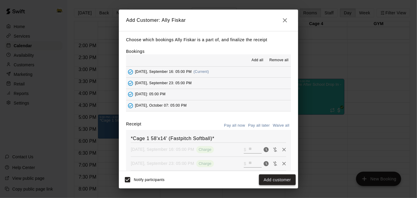
click at [269, 180] on button "Add customer" at bounding box center [277, 180] width 37 height 11
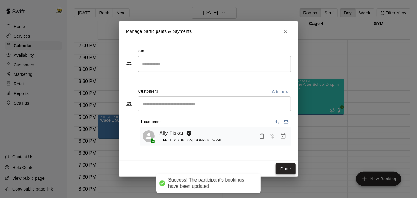
click at [289, 171] on button "Done" at bounding box center [286, 169] width 20 height 11
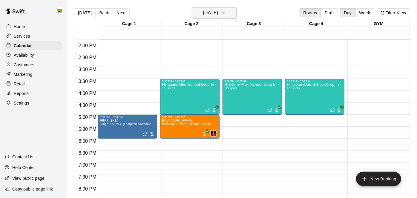
click at [203, 15] on h6 "[DATE]" at bounding box center [210, 13] width 15 height 8
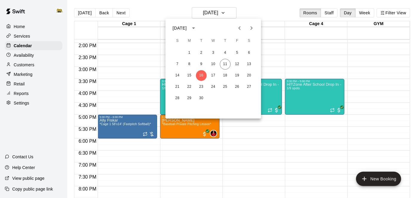
click at [252, 28] on icon "Next month" at bounding box center [252, 28] width 2 height 4
click at [201, 84] on button "21" at bounding box center [201, 87] width 11 height 11
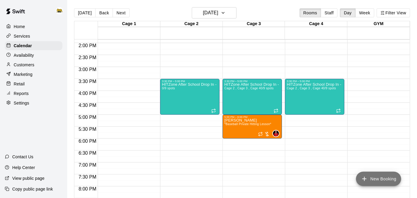
click at [361, 180] on icon "add" at bounding box center [364, 179] width 7 height 7
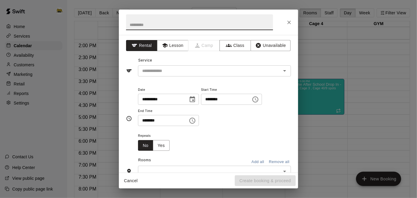
click at [201, 105] on input "********" at bounding box center [224, 99] width 46 height 11
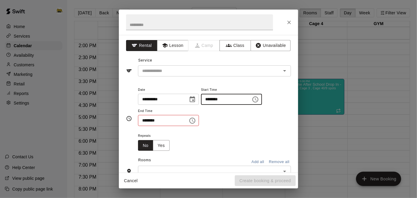
type input "********"
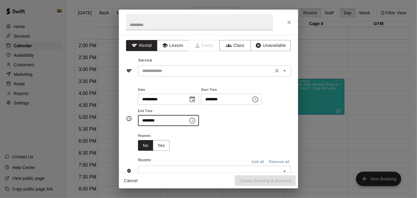
type input "********"
click at [176, 73] on input "text" at bounding box center [206, 70] width 132 height 7
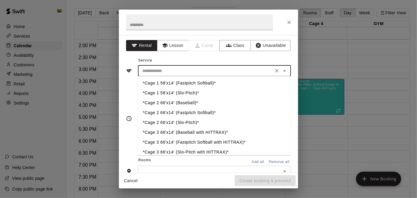
click at [176, 83] on li "*Cage 1 58'x14' (Fastpitch Softball)*" at bounding box center [214, 84] width 153 height 10
type input "**********"
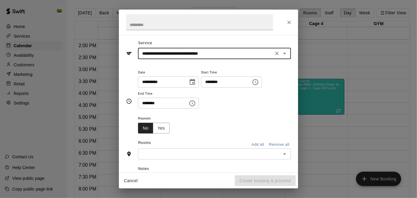
scroll to position [29, 0]
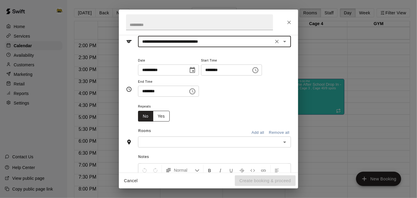
click at [164, 122] on button "Yes" at bounding box center [161, 116] width 17 height 11
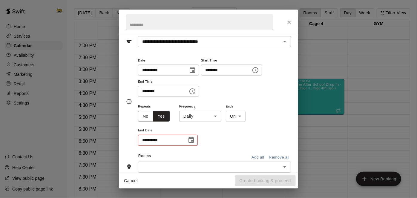
click at [214, 139] on body "Home Services Calendar Availability Customers Marketing Retail Reports Settings…" at bounding box center [208, 104] width 417 height 208
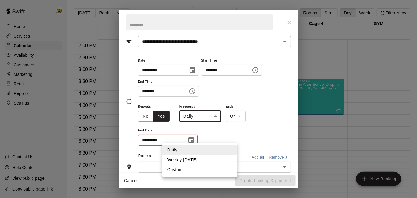
click at [204, 162] on li "Weekly [DATE]" at bounding box center [200, 160] width 75 height 10
type input "******"
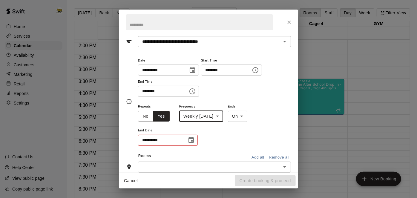
click at [193, 144] on icon "Choose date" at bounding box center [191, 140] width 7 height 7
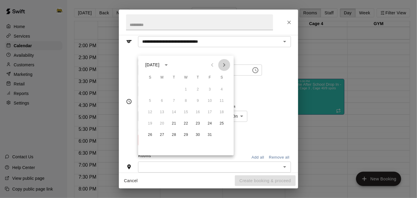
click at [227, 65] on icon "Next month" at bounding box center [224, 64] width 7 height 7
click at [209, 111] on button "19" at bounding box center [210, 112] width 11 height 11
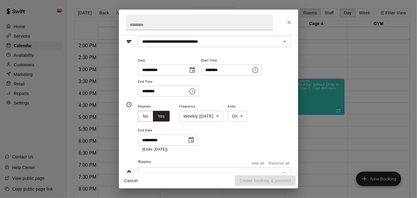
type input "**********"
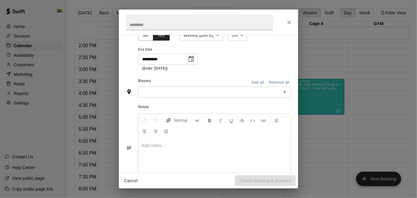
scroll to position [112, 0]
click at [285, 94] on icon "Open" at bounding box center [284, 90] width 7 height 7
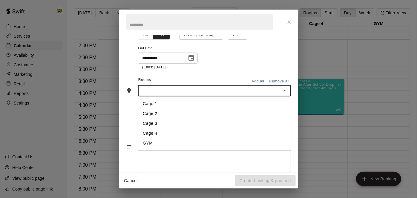
click at [266, 109] on li "Cage 1" at bounding box center [214, 104] width 153 height 10
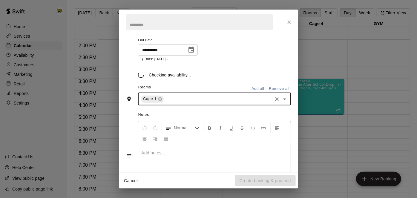
scroll to position [123, 0]
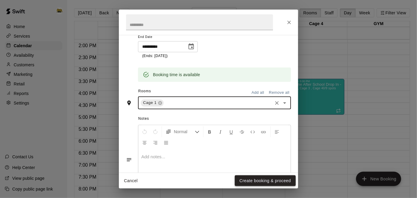
click at [262, 185] on button "Create booking & proceed" at bounding box center [265, 181] width 61 height 11
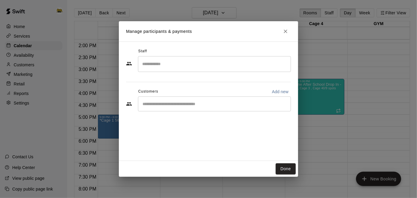
click at [219, 102] on input "Start typing to search customers..." at bounding box center [215, 104] width 148 height 6
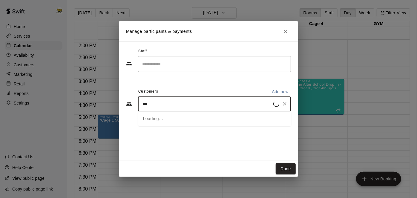
type input "****"
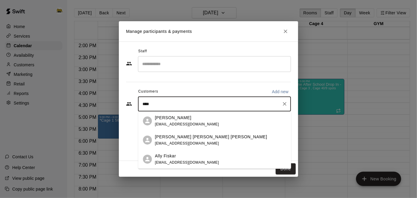
click at [192, 158] on div "Ally Fiskar" at bounding box center [187, 156] width 64 height 6
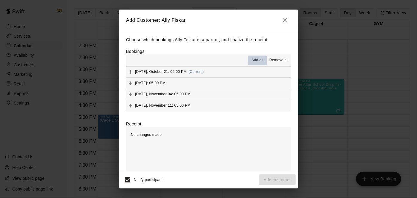
click at [254, 57] on span "Add all" at bounding box center [258, 60] width 12 height 6
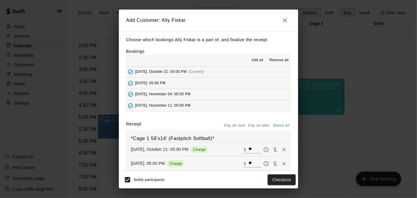
click at [255, 124] on button "Pay all later" at bounding box center [259, 125] width 25 height 9
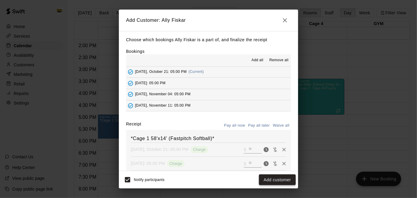
click at [268, 180] on button "Add customer" at bounding box center [277, 180] width 37 height 11
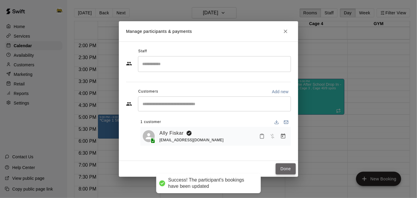
click at [286, 169] on button "Done" at bounding box center [286, 169] width 20 height 11
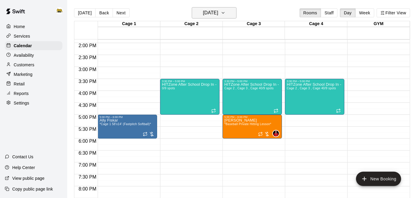
click at [203, 15] on h6 "[DATE]" at bounding box center [210, 13] width 15 height 8
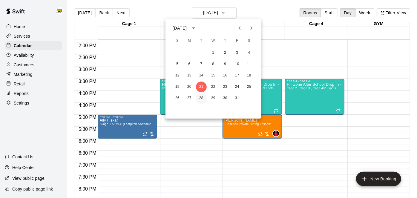
click at [199, 97] on button "28" at bounding box center [201, 98] width 11 height 11
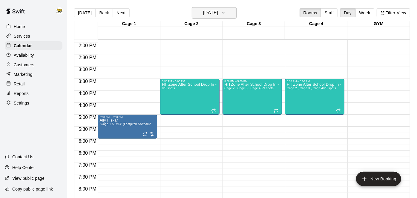
click at [218, 13] on h6 "[DATE]" at bounding box center [210, 13] width 15 height 8
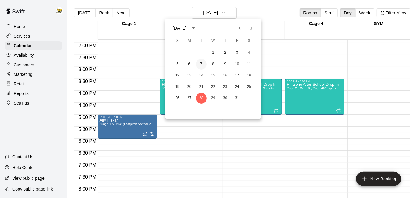
click at [202, 64] on button "7" at bounding box center [201, 64] width 11 height 11
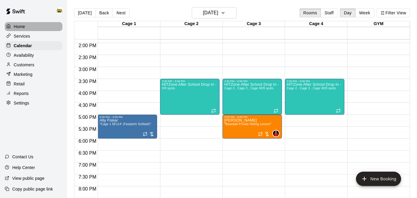
click at [25, 26] on p "Home" at bounding box center [19, 27] width 11 height 6
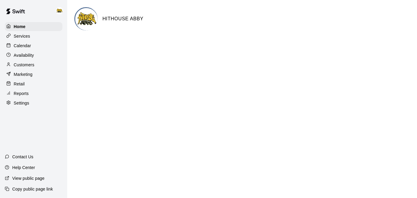
click at [24, 47] on p "Calendar" at bounding box center [22, 46] width 17 height 6
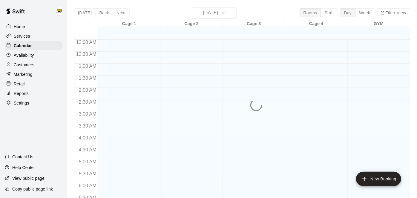
scroll to position [391, 0]
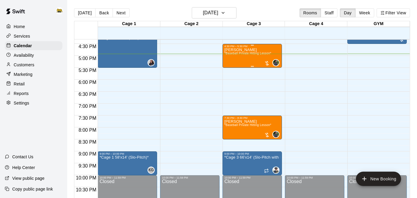
click at [238, 50] on p "[PERSON_NAME]" at bounding box center [248, 50] width 47 height 0
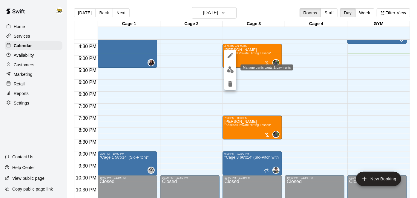
click at [231, 70] on img "edit" at bounding box center [230, 69] width 7 height 7
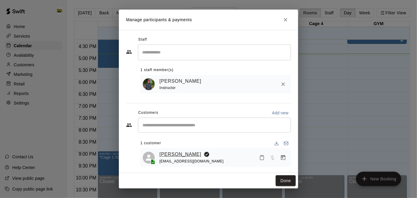
click at [187, 156] on link "[PERSON_NAME]" at bounding box center [181, 155] width 42 height 8
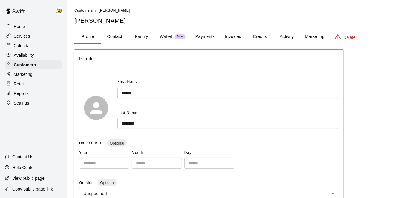
click at [285, 38] on button "Activity" at bounding box center [287, 37] width 27 height 14
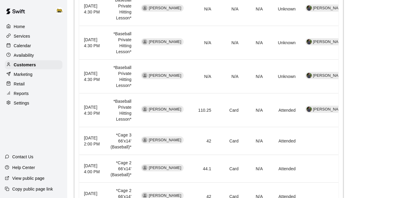
scroll to position [251, 0]
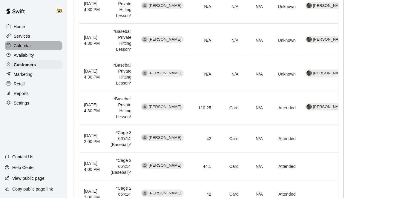
click at [29, 45] on p "Calendar" at bounding box center [22, 46] width 17 height 6
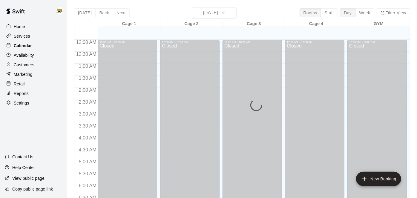
scroll to position [391, 0]
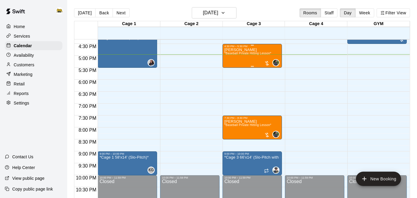
click at [234, 53] on span "*Baseball Private Hitting Lesson*" at bounding box center [248, 53] width 47 height 3
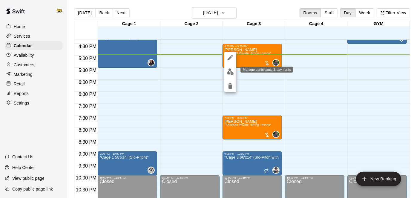
click at [228, 73] on img "edit" at bounding box center [230, 71] width 7 height 7
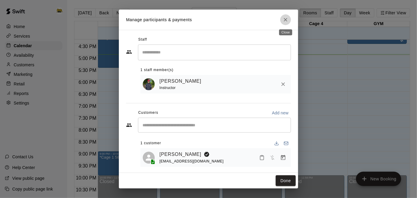
click at [288, 20] on icon "Close" at bounding box center [286, 20] width 6 height 6
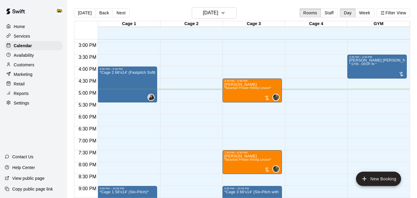
scroll to position [355, 0]
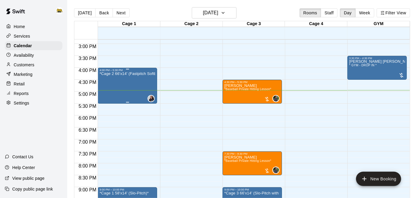
click at [112, 84] on div "*Cage 2 66'x14' (Fastpitch Softball)*" at bounding box center [128, 171] width 56 height 198
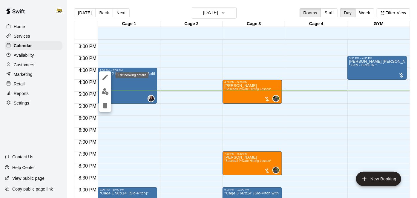
click at [108, 76] on icon "edit" at bounding box center [105, 77] width 7 height 7
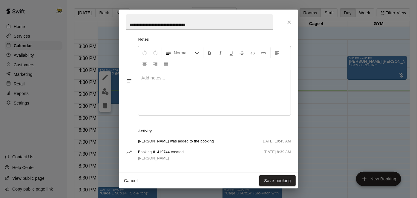
scroll to position [195, 0]
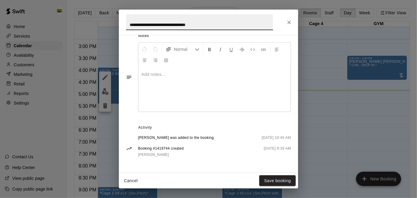
click at [135, 181] on button "Cancel" at bounding box center [130, 181] width 19 height 11
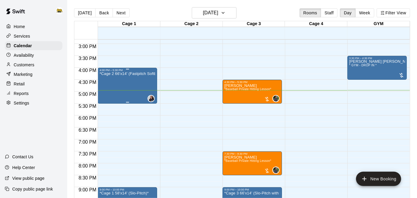
click at [135, 83] on div "*Cage 2 66'x14' (Fastpitch Softball)*" at bounding box center [128, 171] width 56 height 198
click at [107, 106] on icon "delete" at bounding box center [105, 105] width 7 height 7
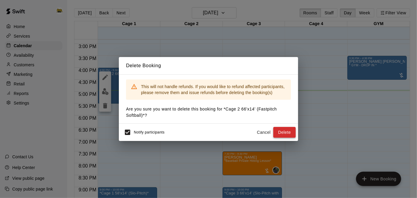
click at [288, 131] on button "Delete" at bounding box center [285, 132] width 22 height 11
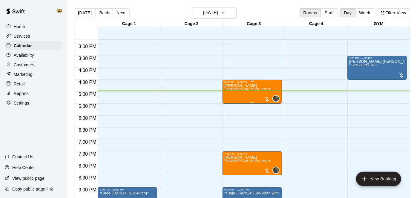
click at [261, 90] on span "*Baseball Private Hitting Lesson*" at bounding box center [248, 89] width 47 height 3
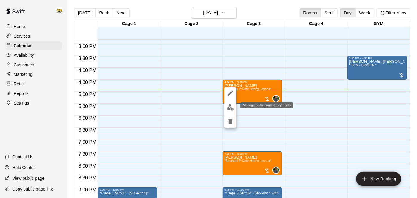
click at [228, 109] on img "edit" at bounding box center [230, 107] width 7 height 7
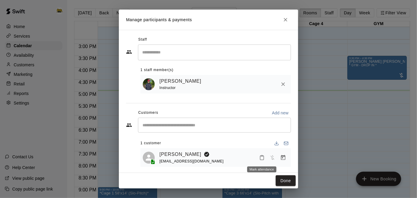
click at [263, 159] on icon "Mark attendance" at bounding box center [262, 157] width 5 height 5
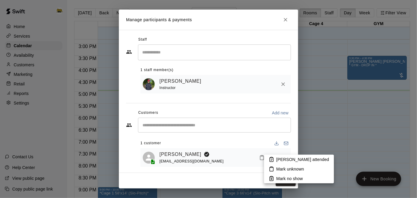
click at [286, 160] on p "[PERSON_NAME] attended" at bounding box center [303, 160] width 53 height 6
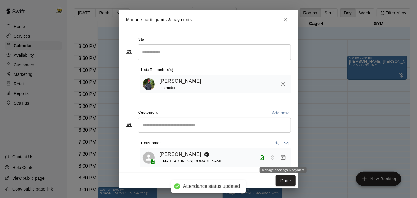
click at [285, 159] on icon "Manage bookings & payment" at bounding box center [283, 157] width 4 height 5
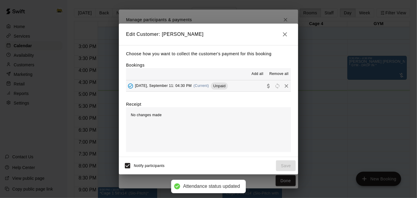
click at [243, 86] on button "[DATE], September 11: 04:30 PM (Current) Unpaid" at bounding box center [208, 85] width 165 height 11
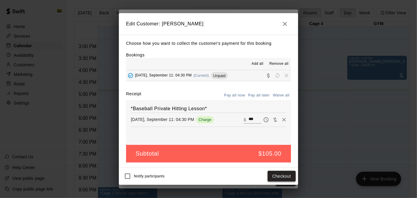
click at [284, 173] on button "Checkout" at bounding box center [282, 176] width 28 height 11
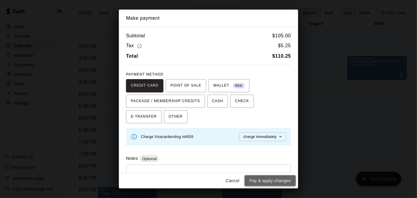
click at [266, 182] on button "Pay & apply changes" at bounding box center [270, 181] width 51 height 11
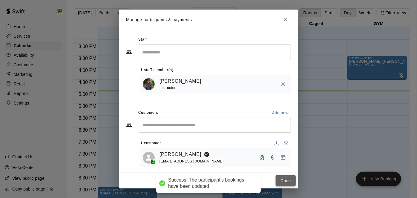
click at [285, 179] on button "Done" at bounding box center [286, 181] width 20 height 11
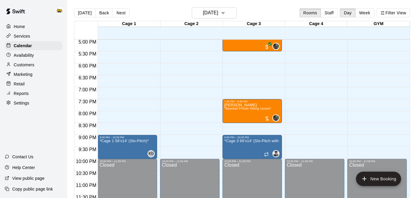
scroll to position [408, 0]
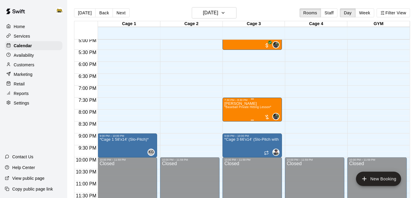
click at [253, 106] on span "*Baseball Private Hitting Lesson*" at bounding box center [248, 107] width 47 height 3
click at [345, 114] on div at bounding box center [208, 99] width 417 height 198
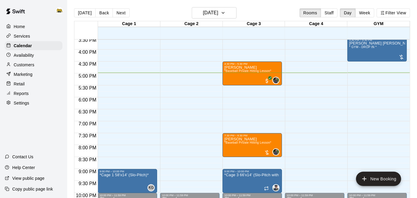
scroll to position [373, 0]
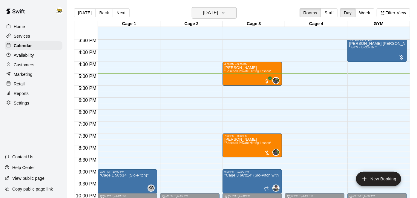
click at [203, 16] on h6 "[DATE]" at bounding box center [210, 13] width 15 height 8
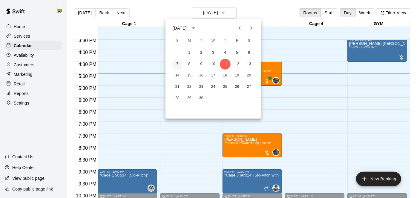
click at [176, 67] on button "7" at bounding box center [177, 64] width 11 height 11
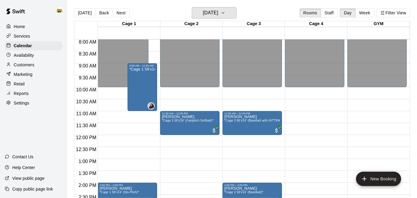
scroll to position [191, 0]
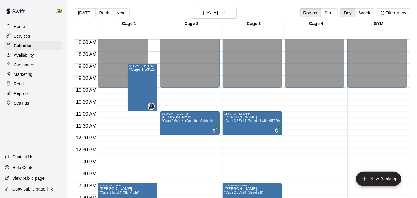
click at [217, 30] on div at bounding box center [192, 30] width 62 height 6
click at [218, 12] on h6 "[DATE]" at bounding box center [210, 13] width 15 height 8
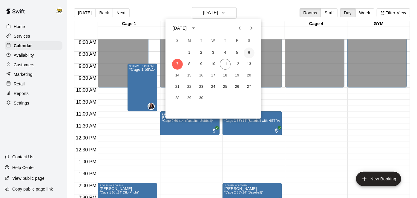
click at [249, 54] on button "6" at bounding box center [249, 53] width 11 height 11
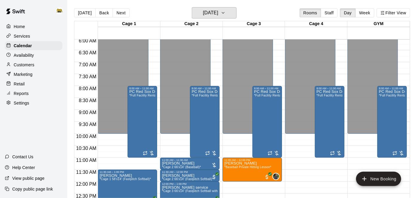
scroll to position [145, 0]
click at [226, 12] on icon "button" at bounding box center [223, 12] width 5 height 7
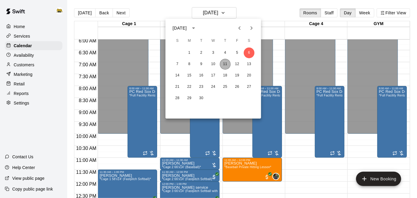
click at [226, 64] on button "11" at bounding box center [225, 64] width 11 height 11
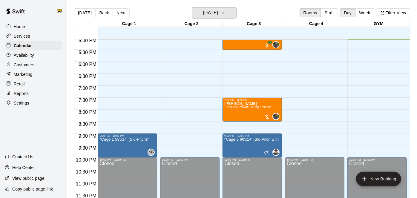
scroll to position [408, 0]
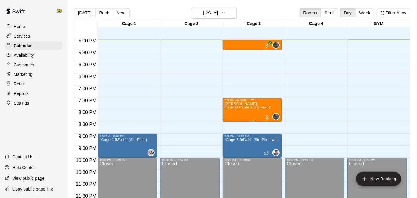
click at [253, 108] on span "*Baseball Private Hitting Lesson*" at bounding box center [248, 107] width 47 height 3
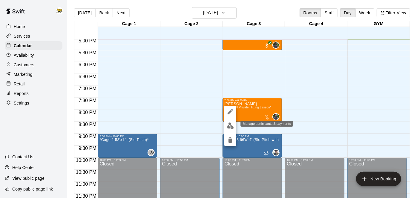
click at [230, 126] on img "edit" at bounding box center [230, 126] width 7 height 7
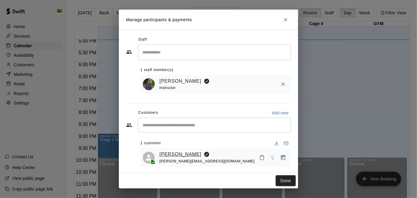
click at [180, 154] on link "[PERSON_NAME]" at bounding box center [181, 155] width 42 height 8
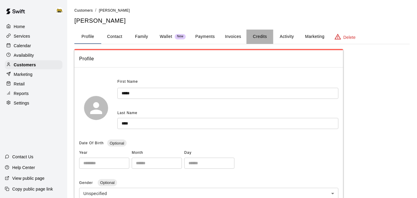
click at [265, 36] on button "Credits" at bounding box center [260, 37] width 27 height 14
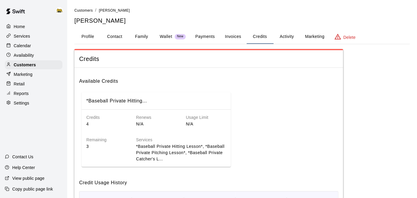
click at [286, 38] on button "Activity" at bounding box center [287, 37] width 27 height 14
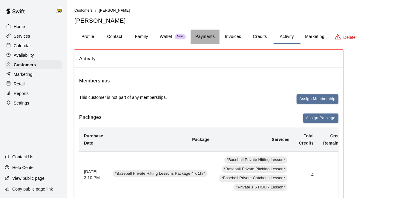
click at [198, 36] on button "Payments" at bounding box center [205, 37] width 29 height 14
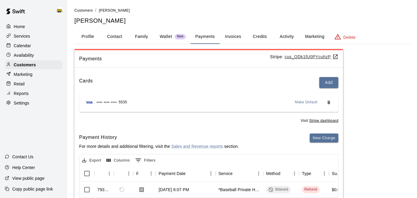
click at [266, 34] on button "Credits" at bounding box center [260, 37] width 27 height 14
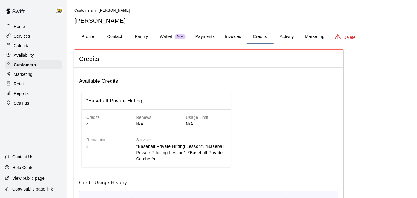
click at [245, 120] on div "*Baseball Private Hitting... Credits 4 Renews N/A Usage Limit N/A Remaining 3 S…" at bounding box center [209, 130] width 260 height 80
click at [286, 38] on button "Activity" at bounding box center [287, 37] width 27 height 14
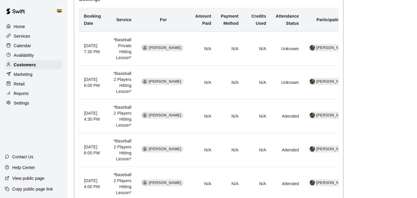
scroll to position [265, 0]
click at [30, 45] on p "Calendar" at bounding box center [22, 46] width 17 height 6
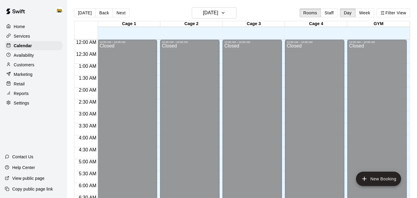
scroll to position [391, 0]
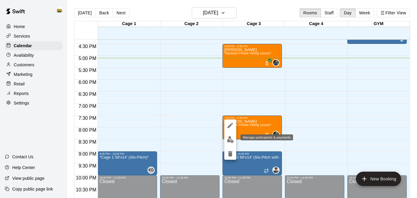
click at [228, 140] on img "edit" at bounding box center [230, 139] width 7 height 7
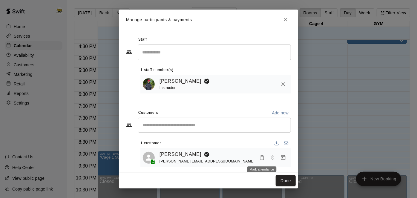
click at [263, 158] on icon "Mark attendance" at bounding box center [262, 157] width 5 height 5
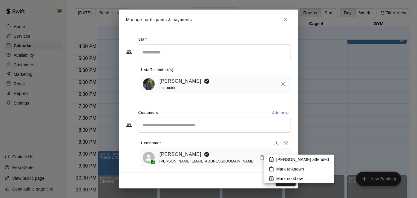
click at [274, 159] on li "[PERSON_NAME] attended" at bounding box center [299, 160] width 70 height 10
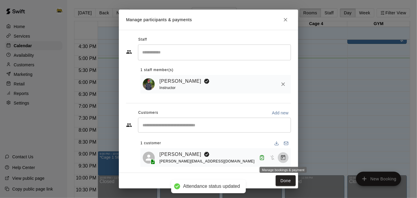
click at [286, 159] on icon "Manage bookings & payment" at bounding box center [283, 157] width 4 height 5
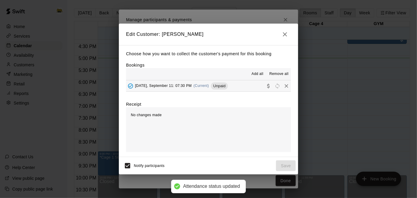
click at [242, 84] on button "[DATE], September 11: 07:30 PM (Current) Unpaid" at bounding box center [208, 85] width 165 height 11
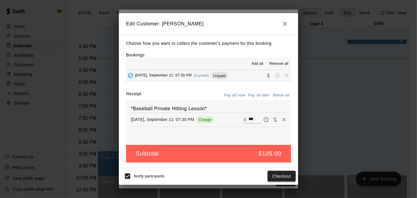
click at [272, 176] on button "Checkout" at bounding box center [282, 176] width 28 height 11
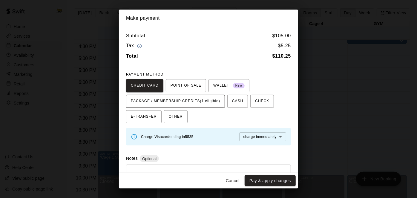
click at [203, 105] on span "PACKAGE / MEMBERSHIP CREDITS (1 eligible)" at bounding box center [175, 102] width 89 height 10
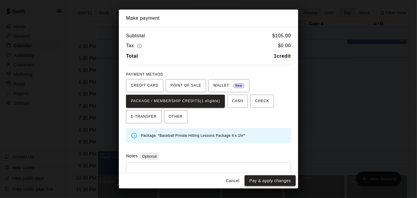
click at [257, 184] on button "Pay & apply changes" at bounding box center [270, 181] width 51 height 11
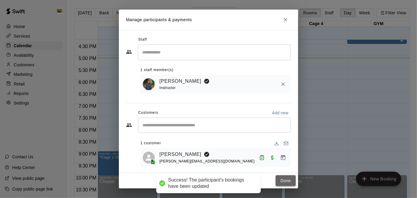
click at [281, 181] on button "Done" at bounding box center [286, 181] width 20 height 11
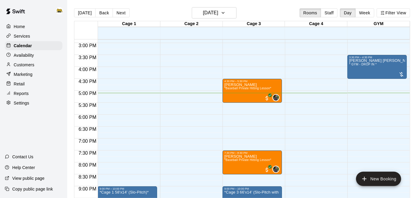
scroll to position [353, 0]
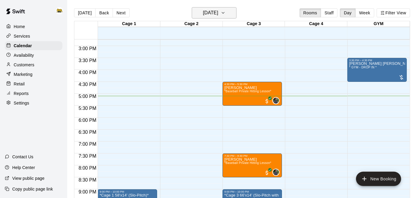
click at [229, 17] on button "[DATE]" at bounding box center [214, 12] width 45 height 11
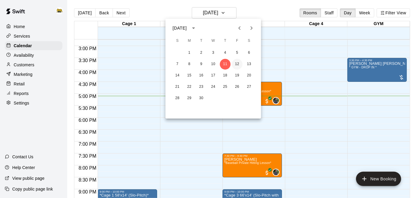
click at [237, 61] on button "12" at bounding box center [237, 64] width 11 height 11
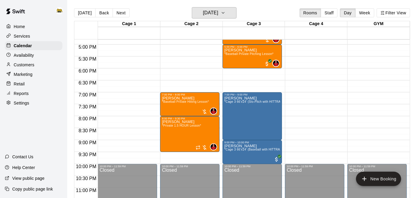
scroll to position [298, 0]
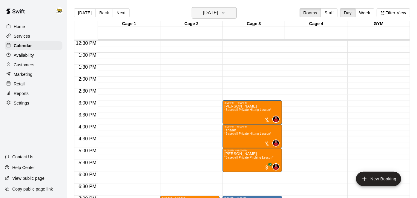
click at [218, 14] on h6 "[DATE]" at bounding box center [210, 13] width 15 height 8
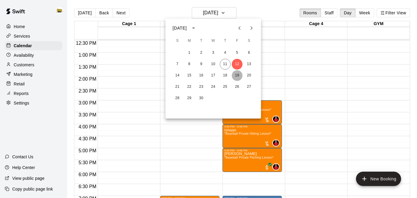
click at [240, 75] on button "19" at bounding box center [237, 75] width 11 height 11
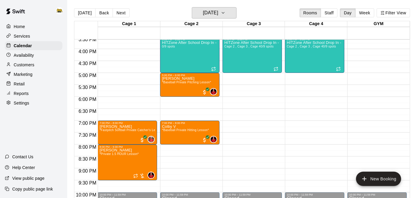
scroll to position [374, 0]
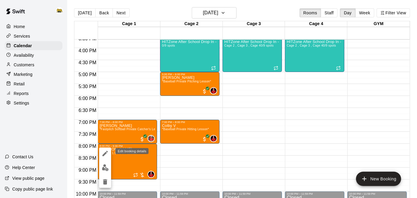
click at [103, 153] on icon "edit" at bounding box center [105, 153] width 7 height 7
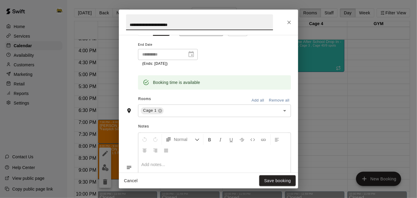
scroll to position [116, 0]
click at [132, 180] on button "Cancel" at bounding box center [130, 181] width 19 height 11
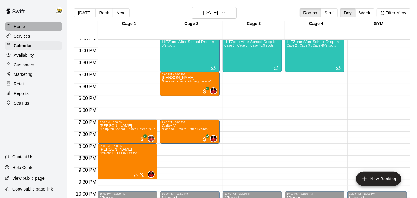
click at [30, 28] on div "Home" at bounding box center [34, 26] width 58 height 9
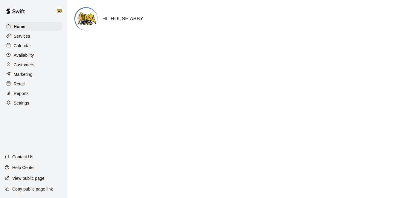
click at [26, 47] on p "Calendar" at bounding box center [22, 46] width 17 height 6
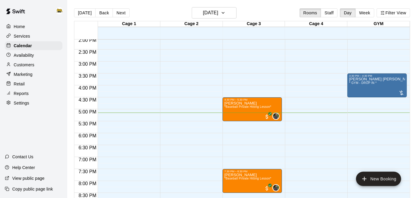
scroll to position [337, 0]
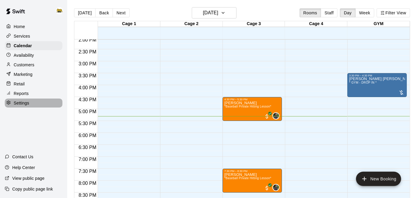
click at [28, 103] on p "Settings" at bounding box center [22, 103] width 16 height 6
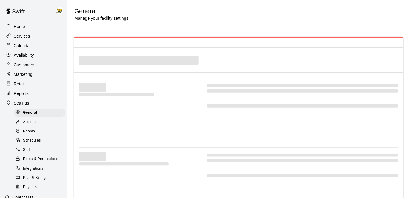
select select "**"
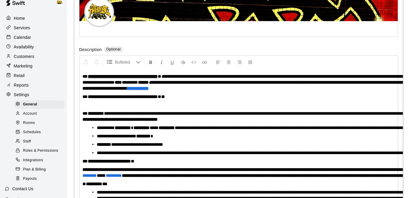
scroll to position [9, 0]
click at [27, 46] on p "Availability" at bounding box center [24, 46] width 20 height 6
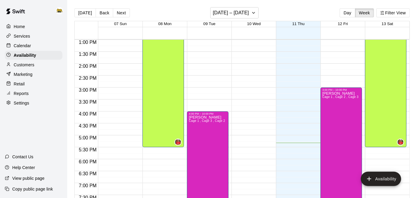
scroll to position [312, 0]
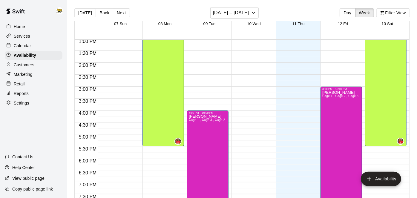
click at [29, 34] on p "Services" at bounding box center [22, 36] width 16 height 6
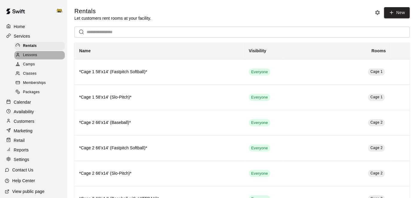
click at [36, 57] on span "Lessons" at bounding box center [30, 55] width 14 height 6
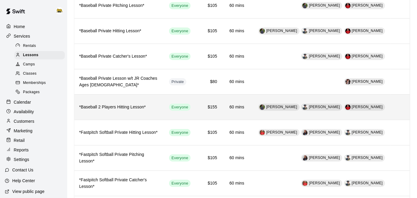
scroll to position [74, 0]
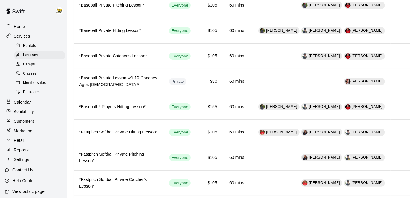
click at [28, 75] on span "Classes" at bounding box center [29, 74] width 13 height 6
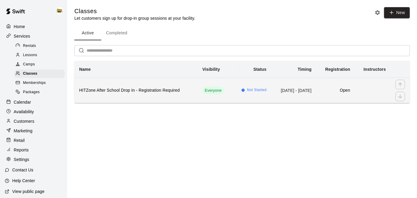
click at [198, 94] on td "Everyone" at bounding box center [215, 90] width 35 height 25
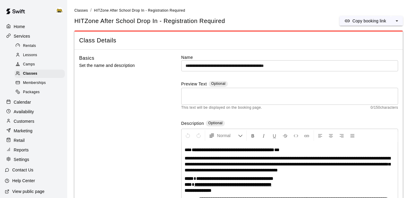
click at [22, 27] on p "Home" at bounding box center [19, 27] width 11 height 6
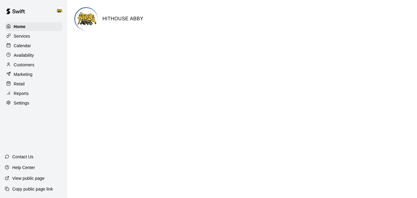
click at [26, 47] on p "Calendar" at bounding box center [22, 46] width 17 height 6
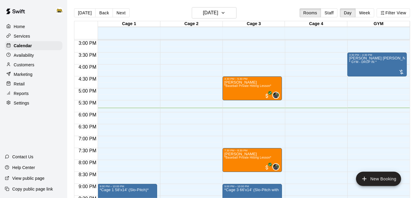
scroll to position [358, 0]
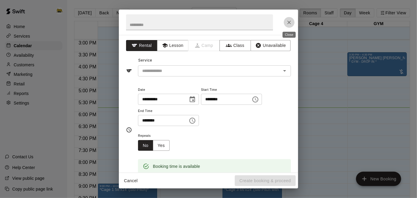
click at [291, 22] on icon "Close" at bounding box center [289, 22] width 6 height 6
